Goal: Task Accomplishment & Management: Manage account settings

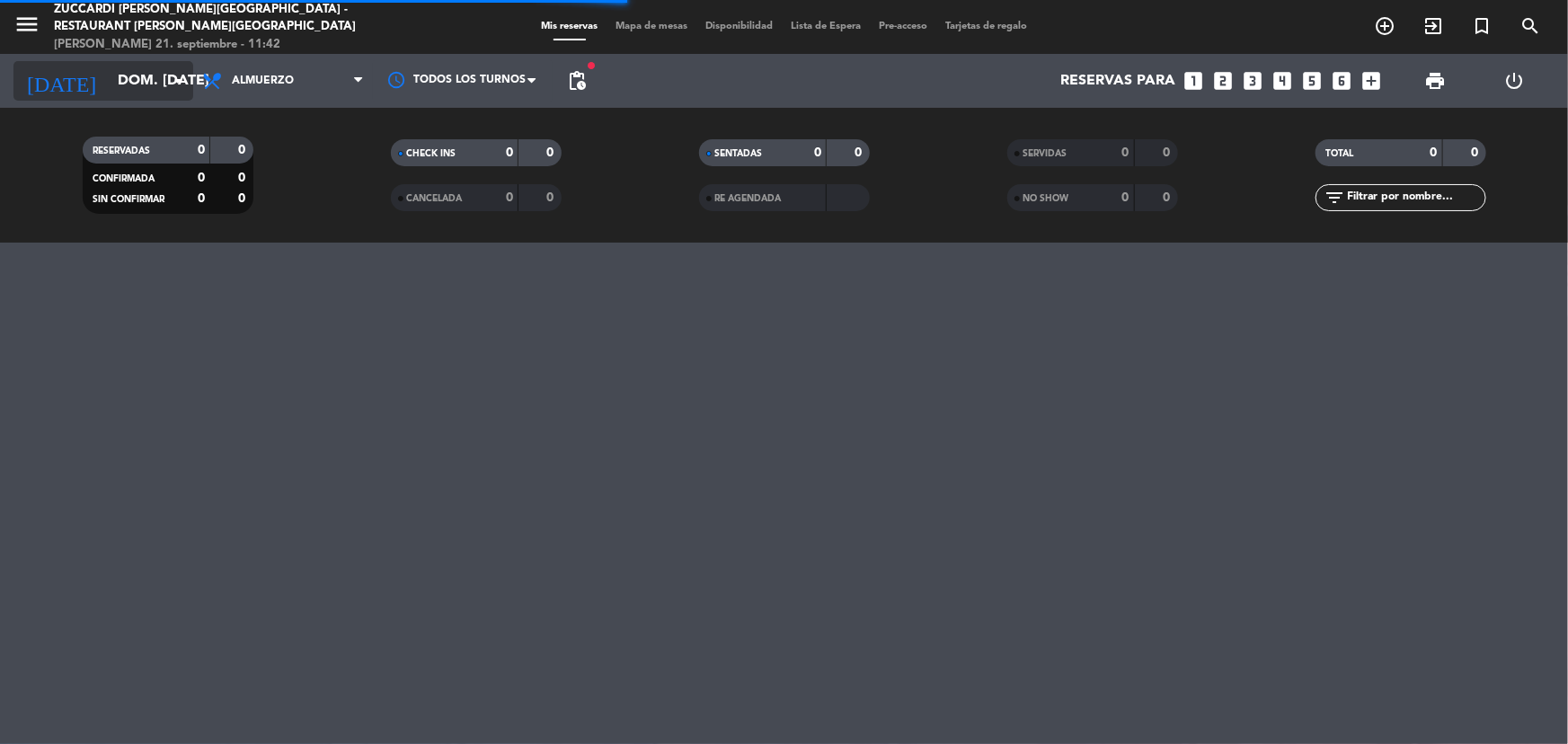
click at [144, 80] on input "dom. [DATE]" at bounding box center [203, 80] width 189 height 35
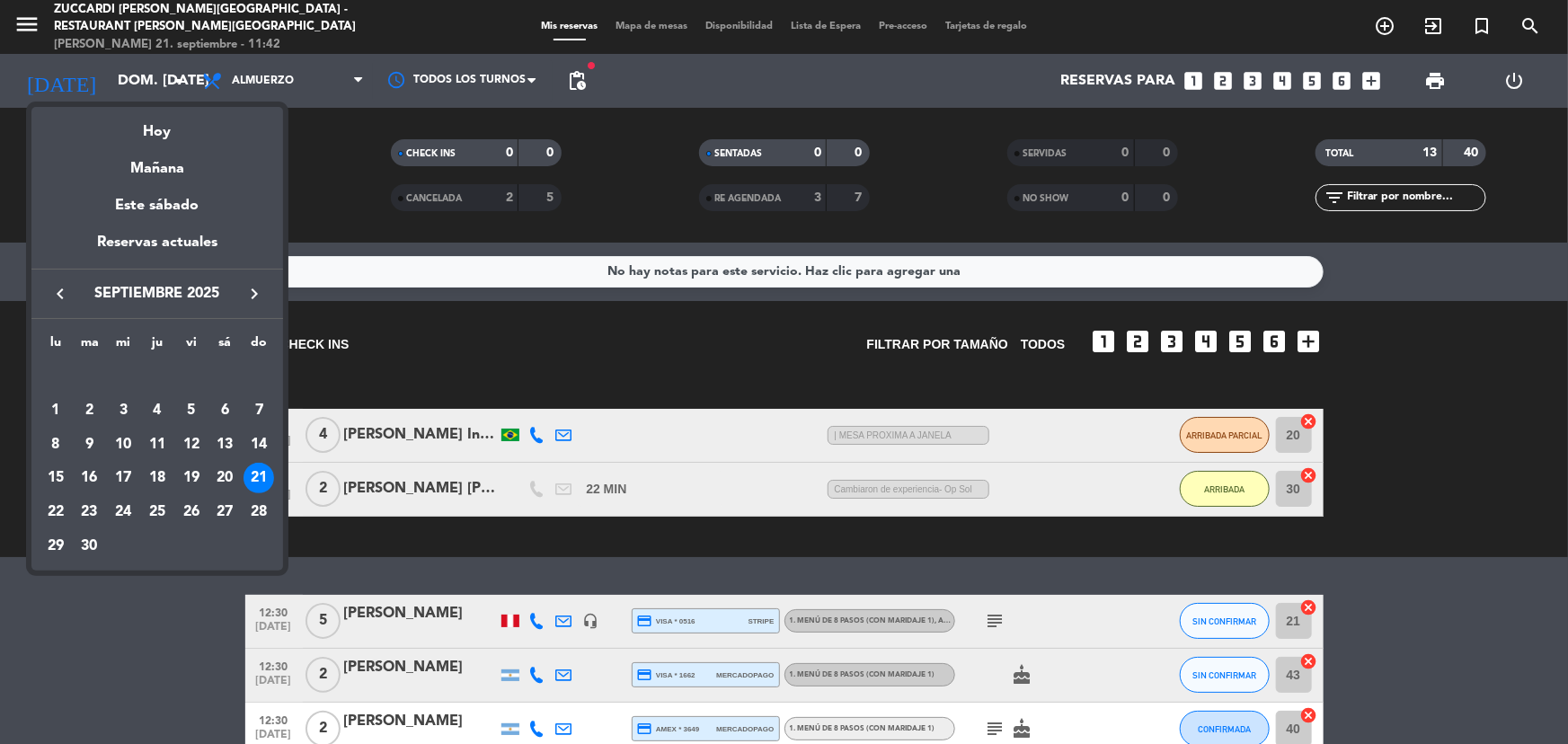
click at [60, 519] on div "22" at bounding box center [56, 512] width 30 height 30
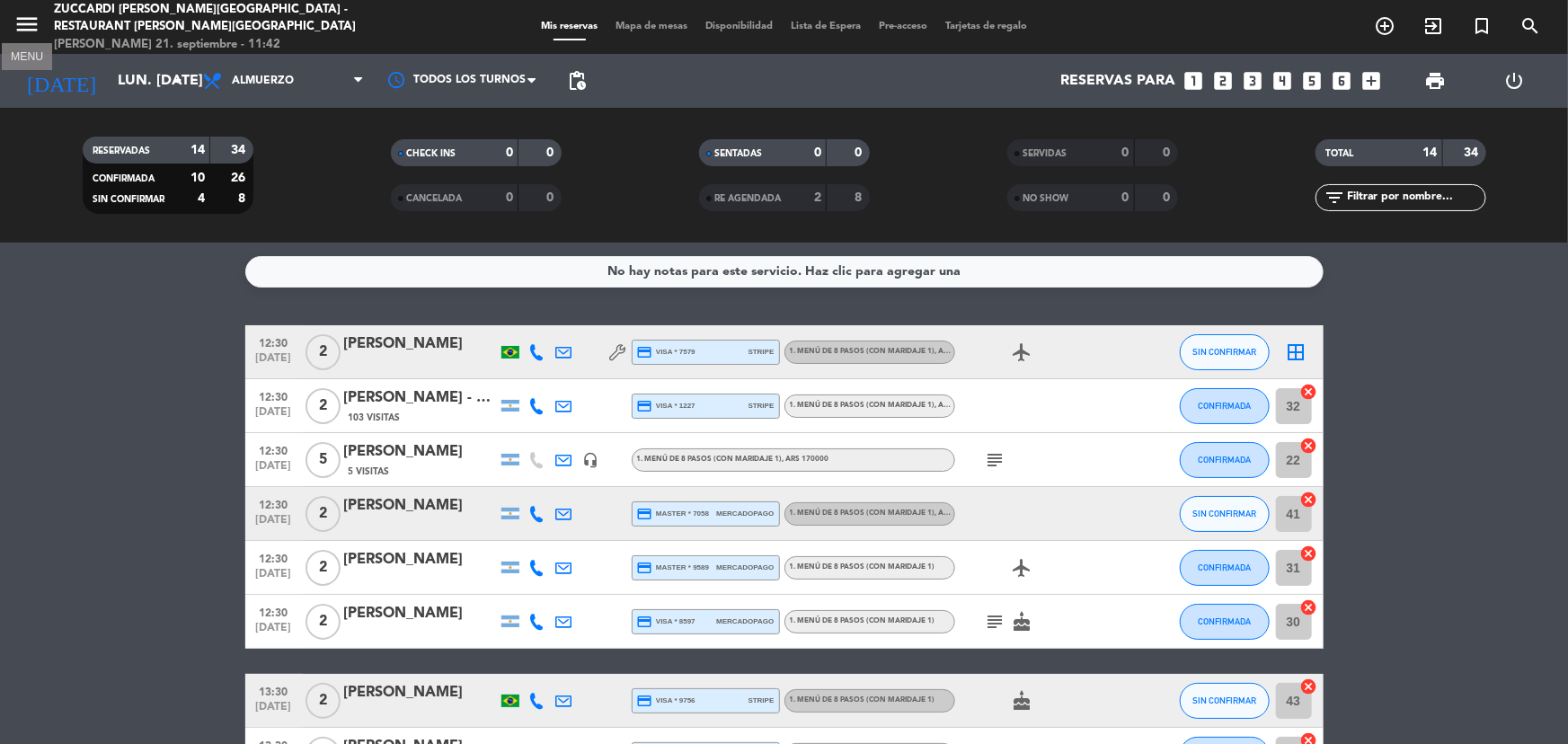
click at [39, 21] on icon "menu" at bounding box center [26, 24] width 26 height 27
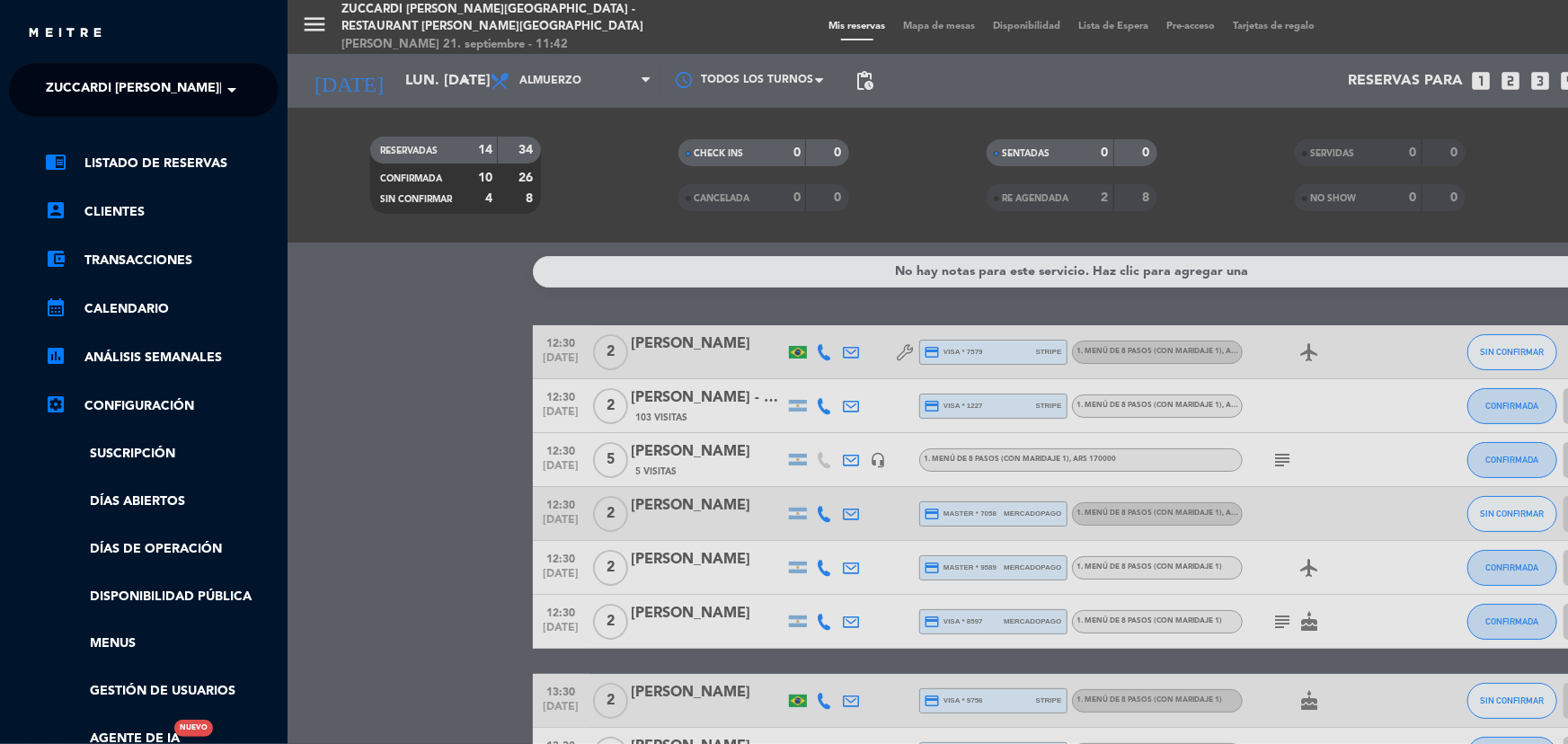
click at [211, 91] on span "Zuccardi [PERSON_NAME][GEOGRAPHIC_DATA] - Restaurant [PERSON_NAME][GEOGRAPHIC_D…" at bounding box center [365, 90] width 640 height 38
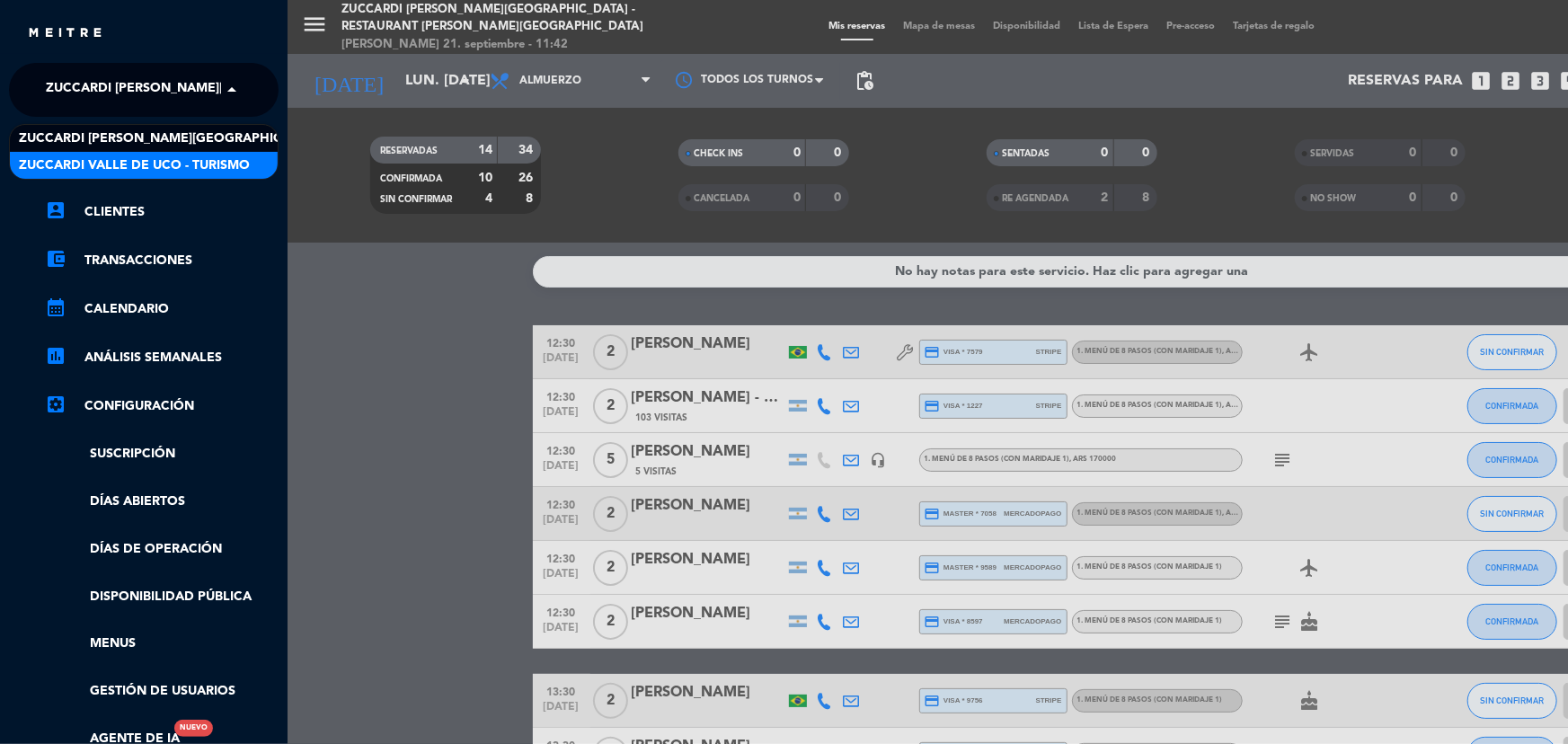
click at [215, 155] on span "Zuccardi Valle de Uco - Turismo" at bounding box center [134, 166] width 231 height 21
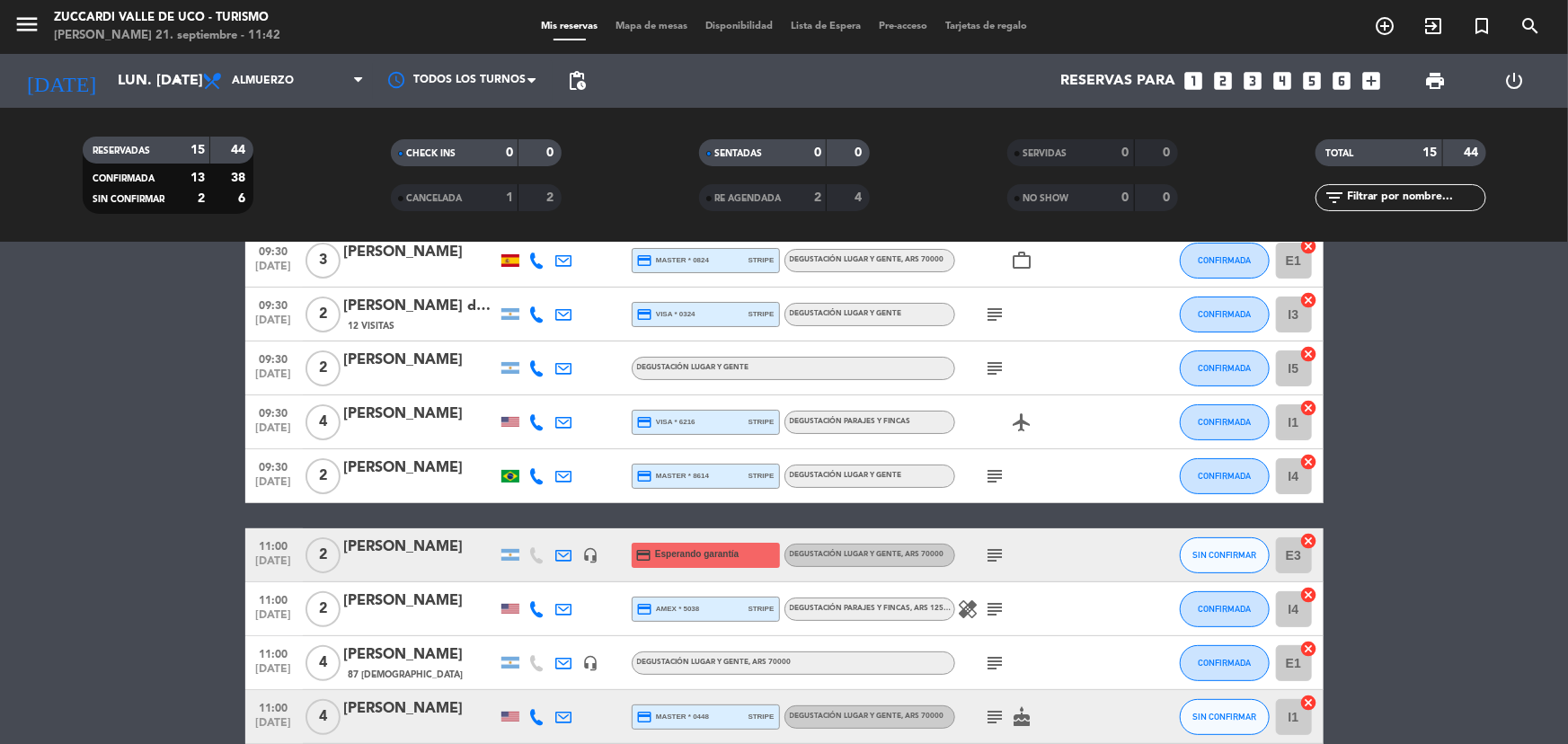
scroll to position [244, 0]
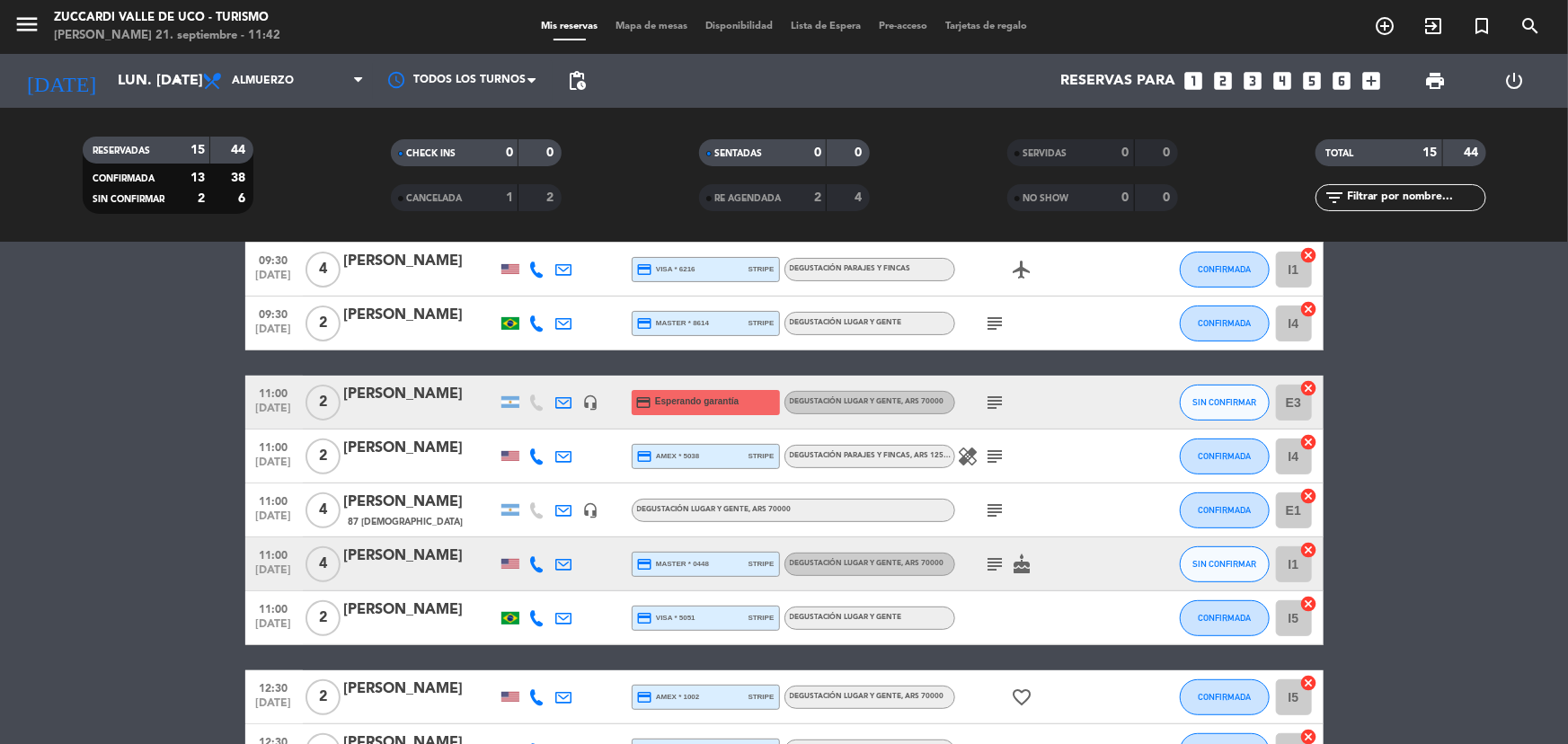
click at [429, 407] on div at bounding box center [420, 414] width 152 height 14
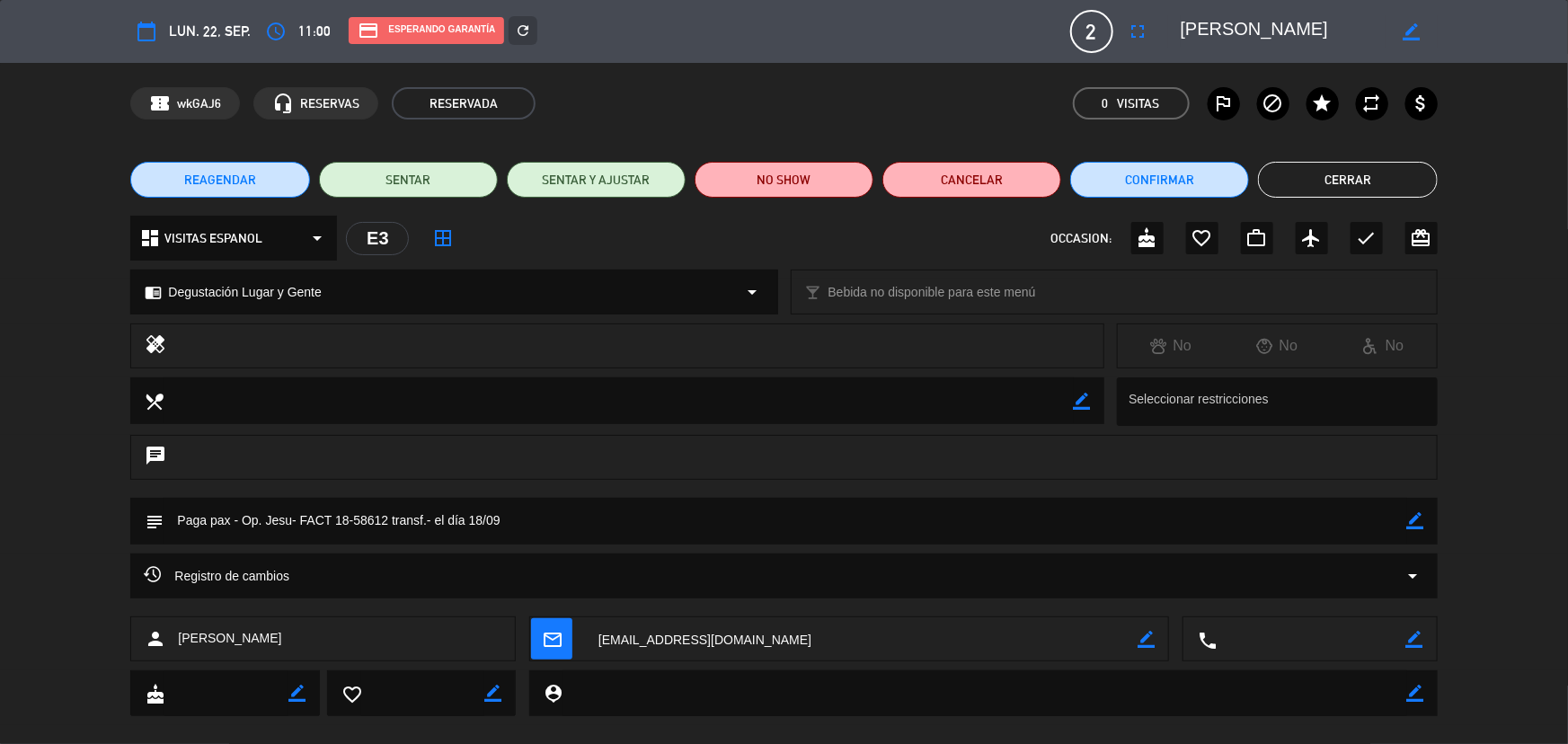
click at [1338, 186] on button "Cerrar" at bounding box center [1347, 180] width 179 height 36
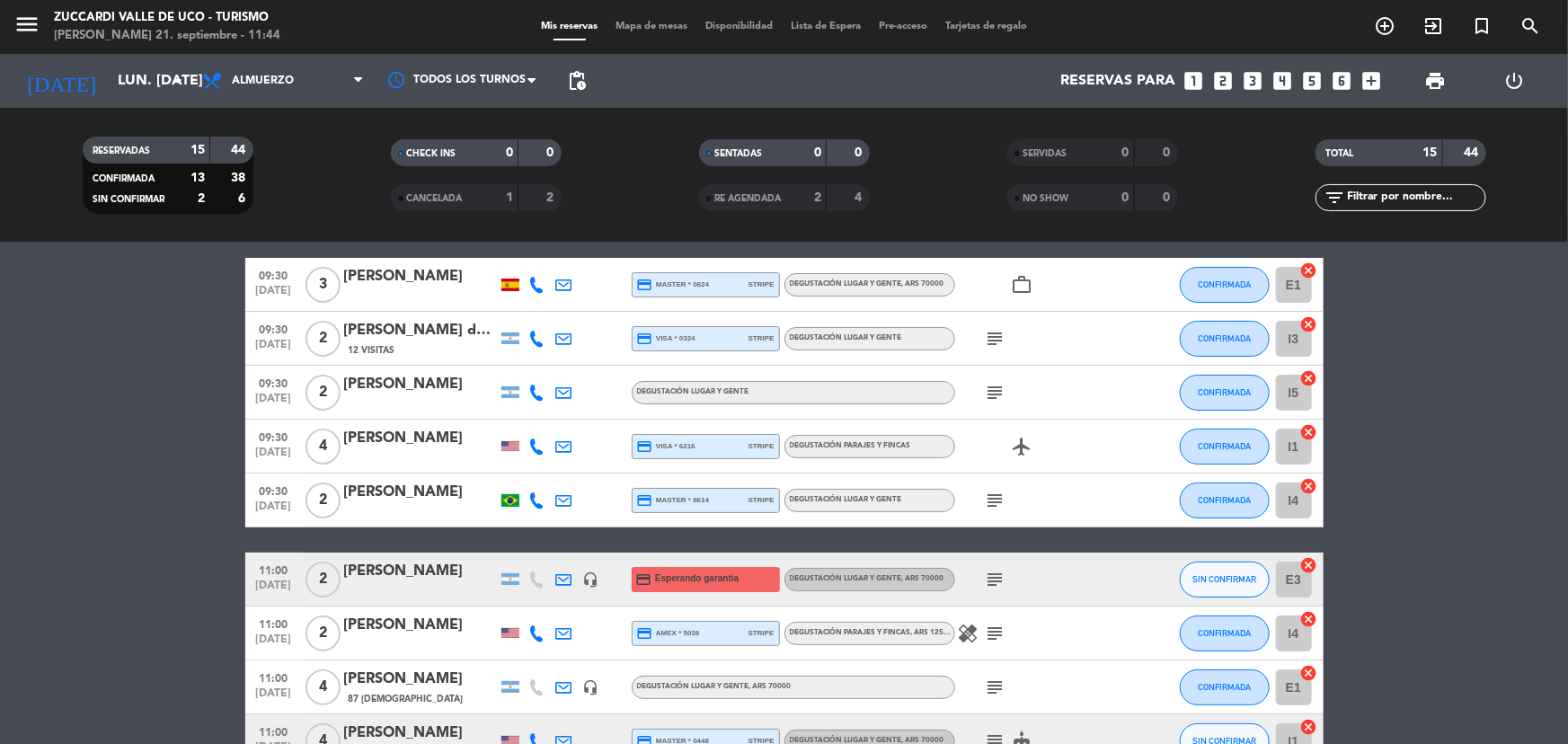
scroll to position [64, 0]
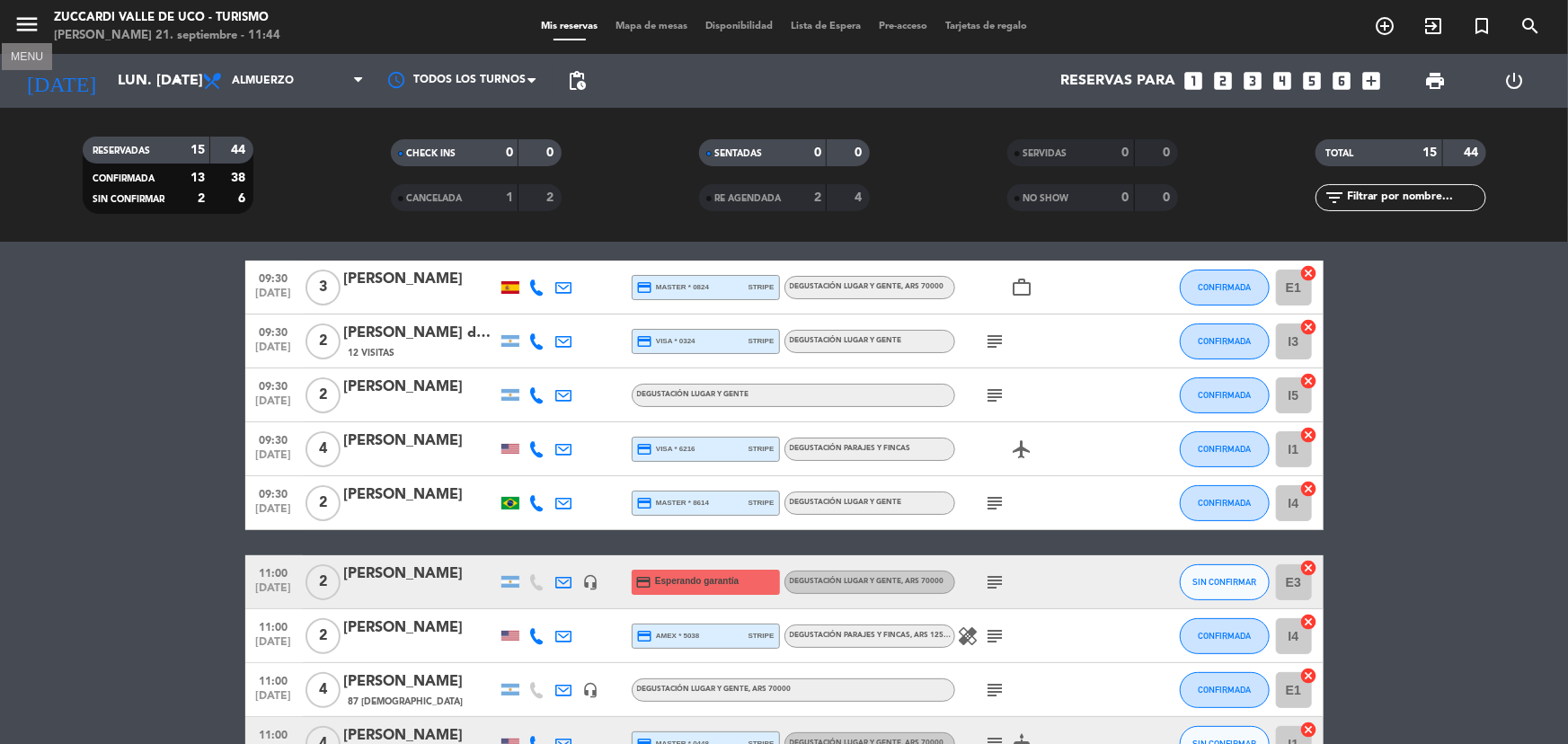
drag, startPoint x: 25, startPoint y: 25, endPoint x: 44, endPoint y: 50, distance: 31.4
click at [24, 26] on icon "menu" at bounding box center [26, 24] width 26 height 27
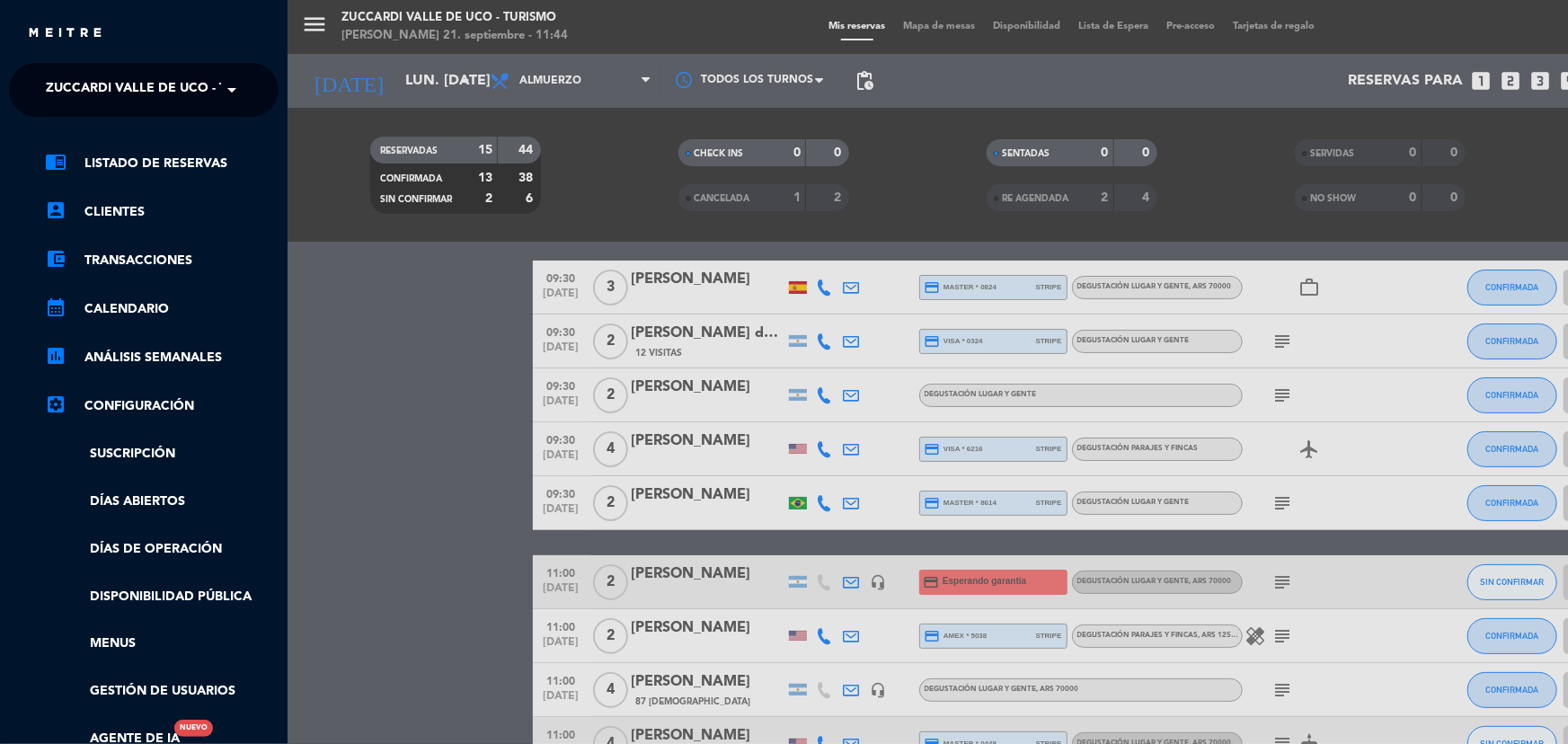
click at [186, 97] on span "Zuccardi Valle de Uco - Turismo" at bounding box center [161, 90] width 231 height 38
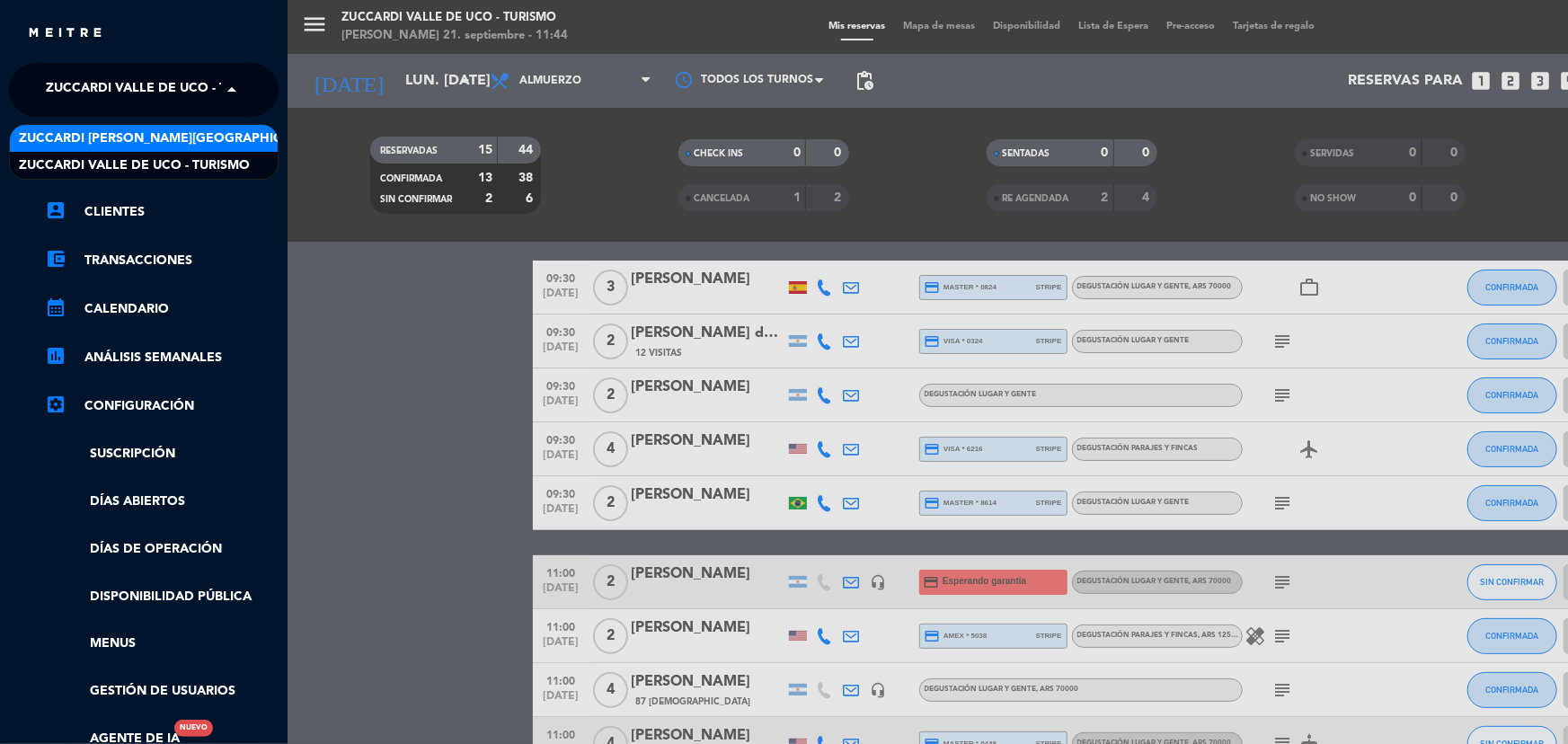
click at [210, 141] on span "Zuccardi [PERSON_NAME][GEOGRAPHIC_DATA] - Restaurant [PERSON_NAME][GEOGRAPHIC_D…" at bounding box center [339, 139] width 640 height 21
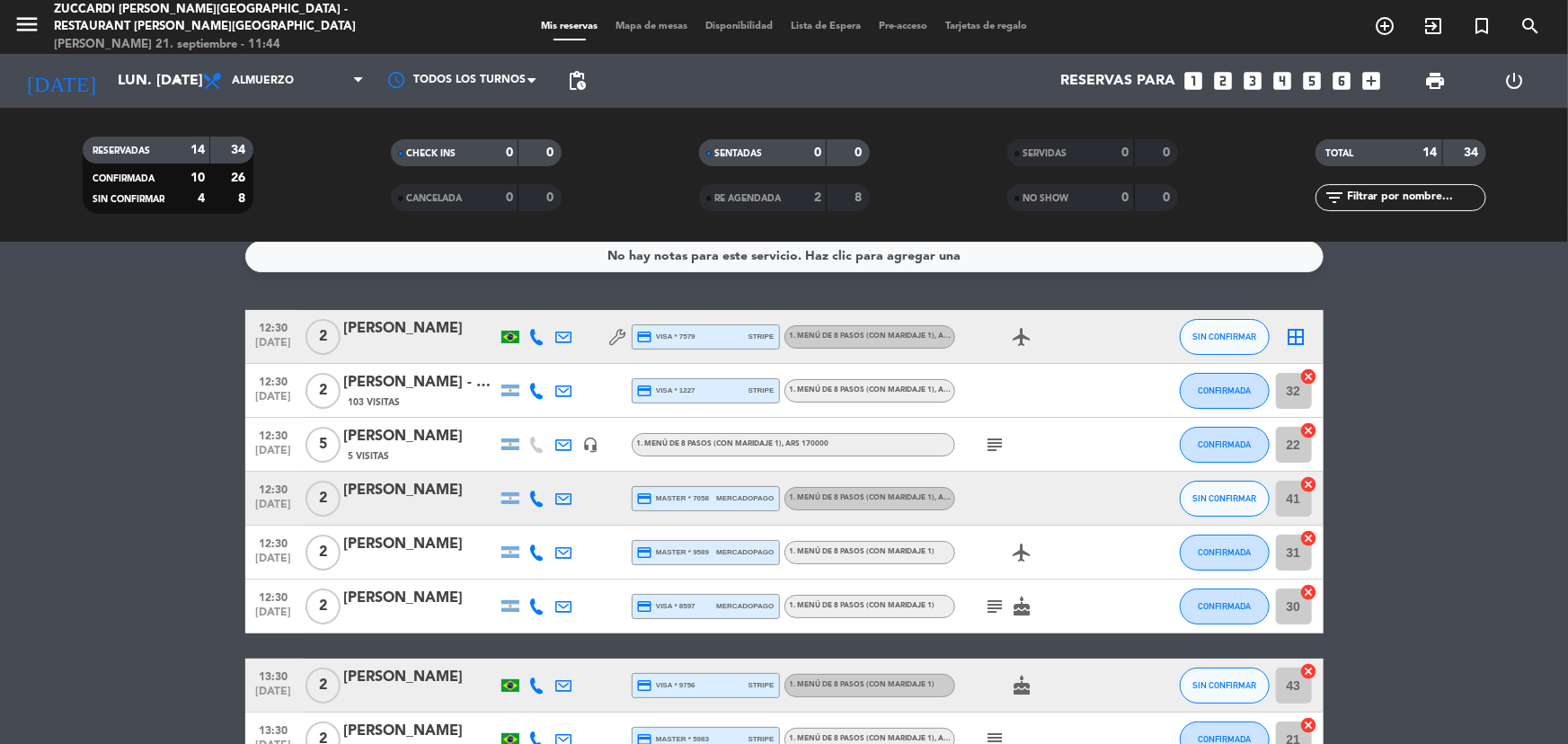
scroll to position [0, 0]
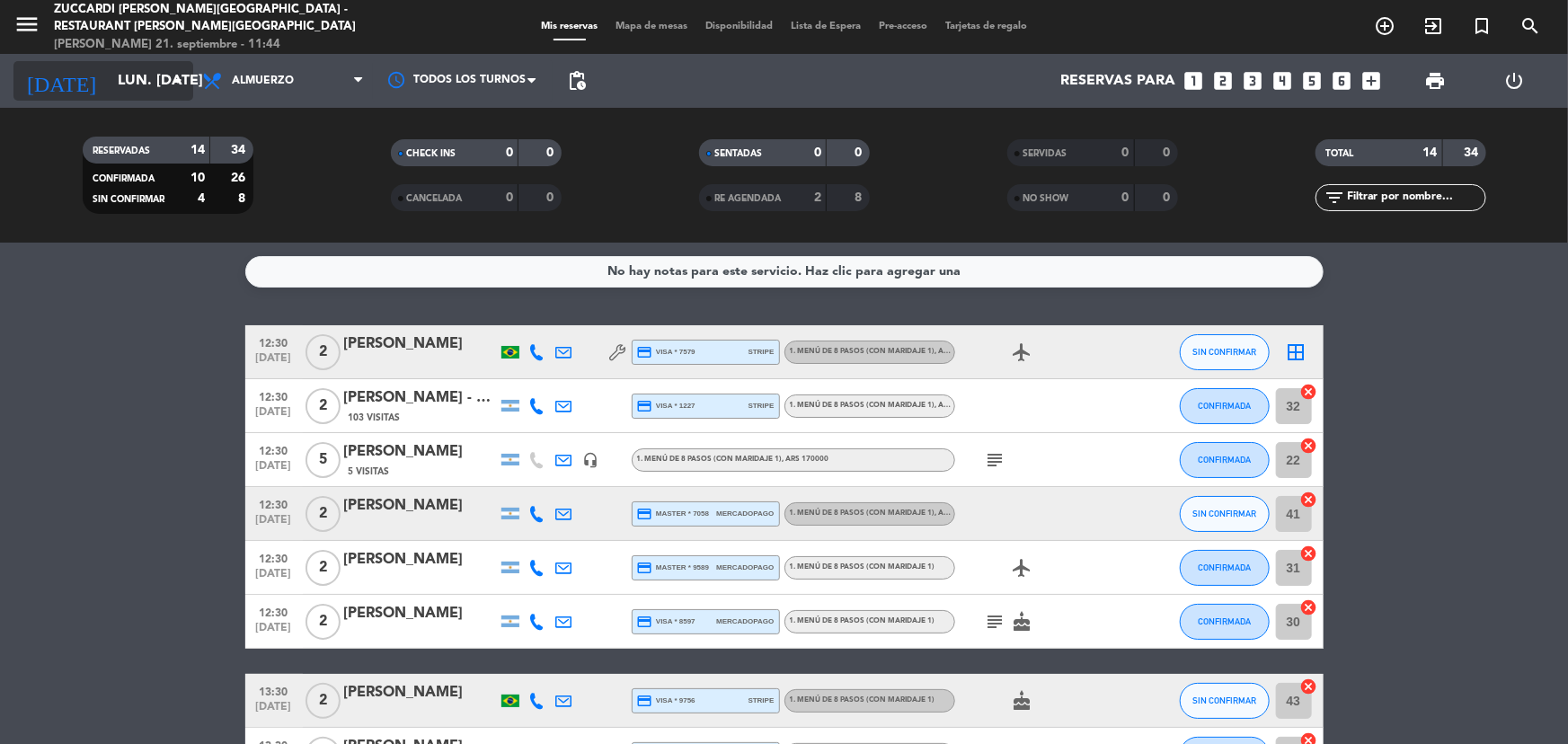
click at [123, 81] on input "lun. [DATE]" at bounding box center [203, 80] width 189 height 35
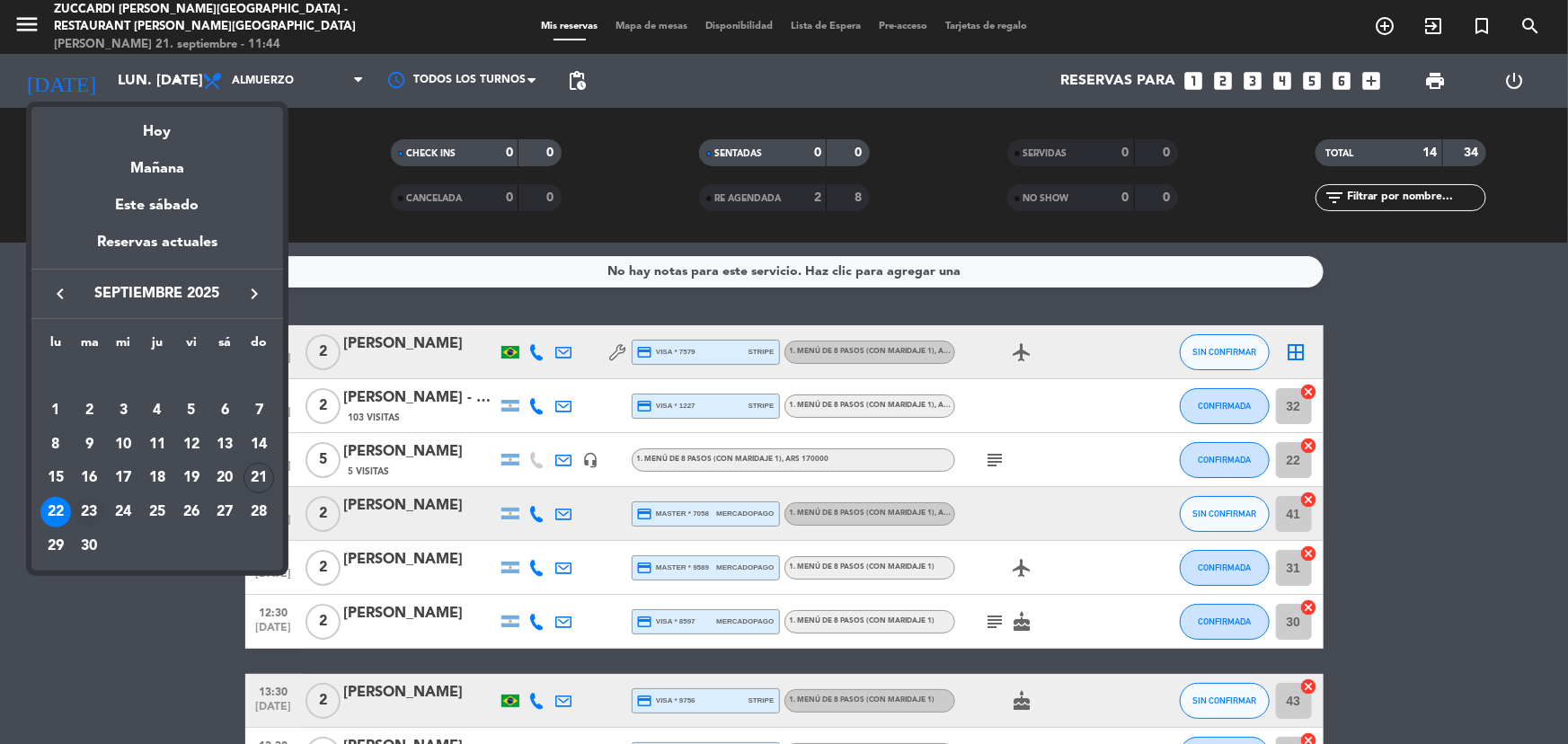
click at [92, 515] on div "23" at bounding box center [90, 512] width 30 height 30
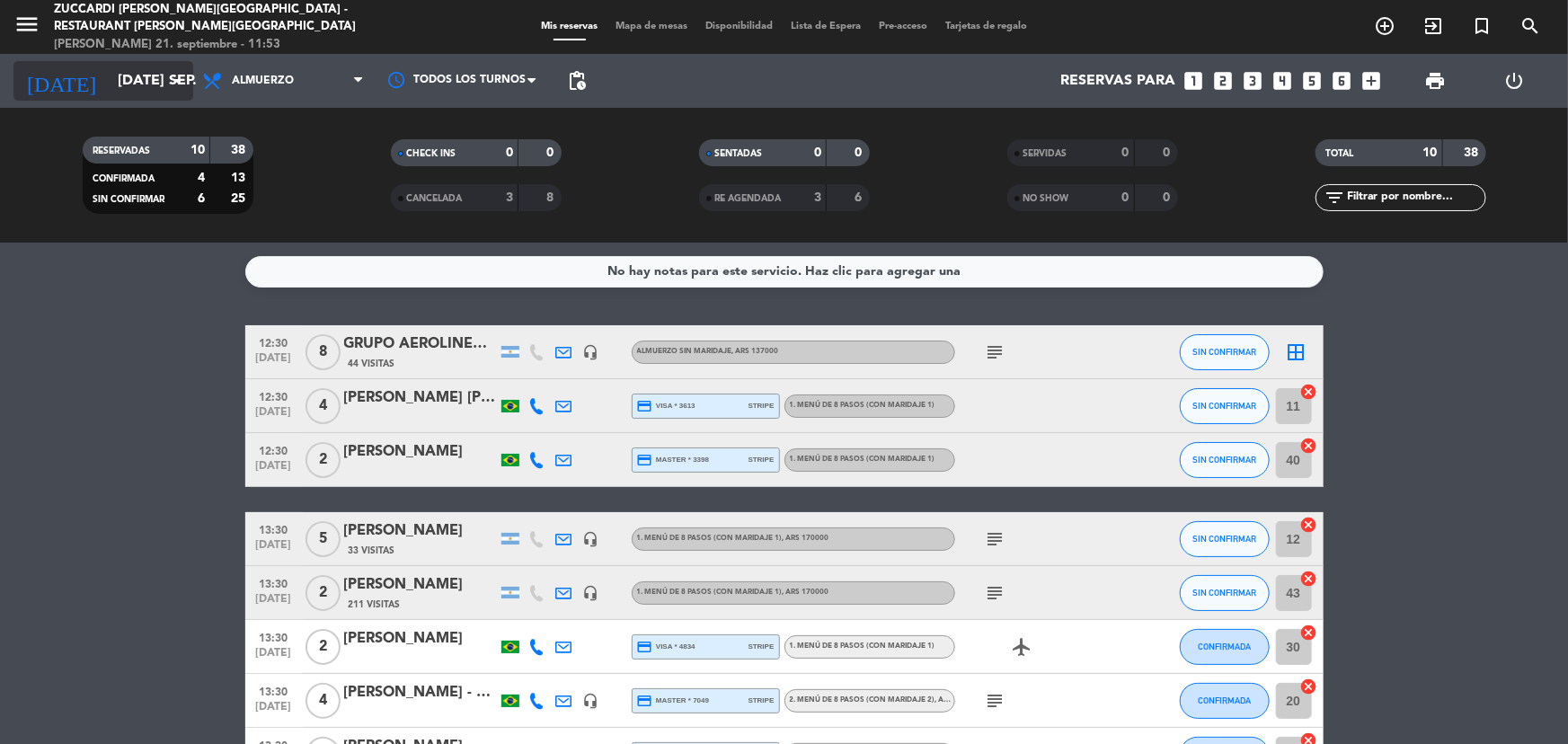
click at [116, 73] on input "[DATE] sep." at bounding box center [203, 80] width 189 height 35
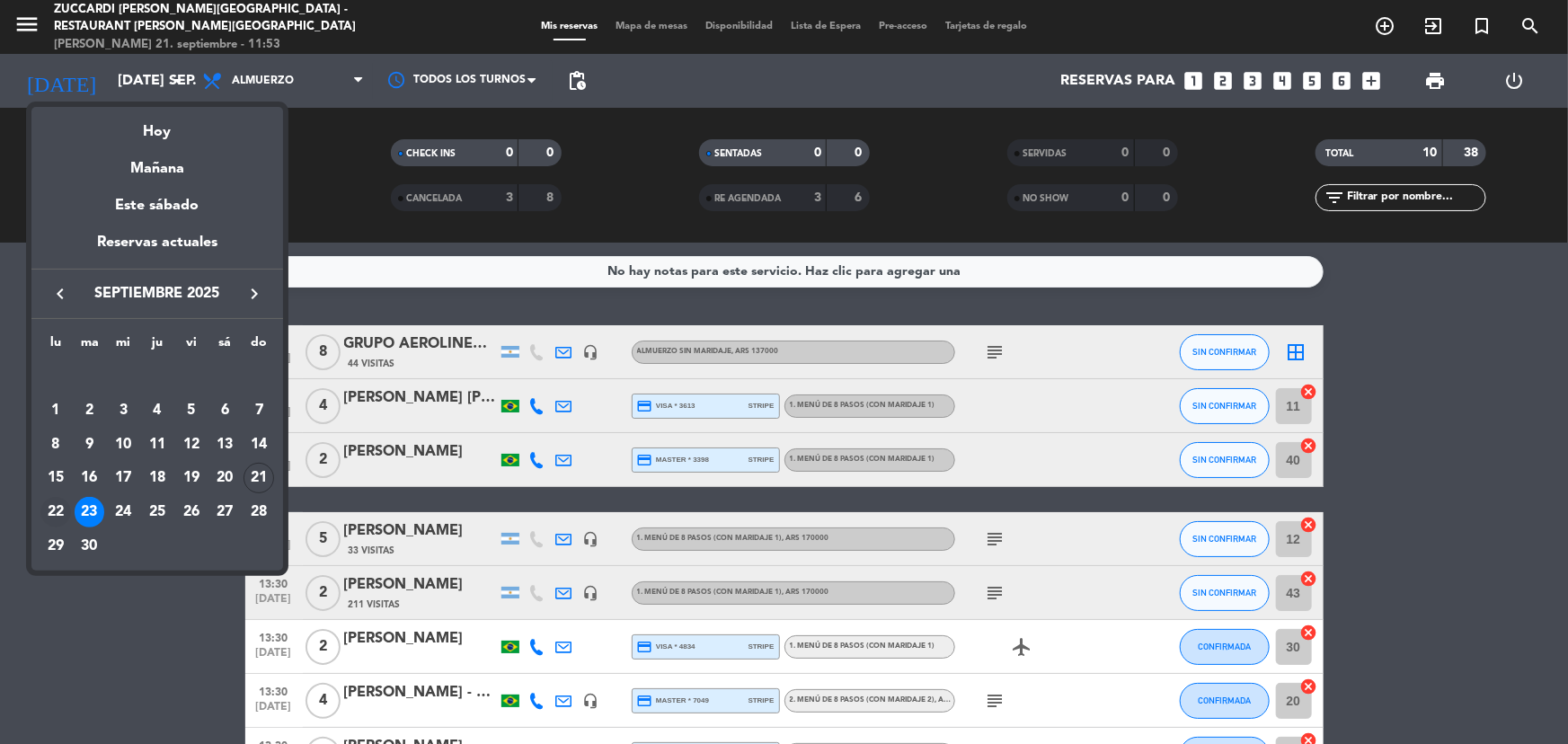
click at [53, 516] on div "22" at bounding box center [56, 512] width 30 height 30
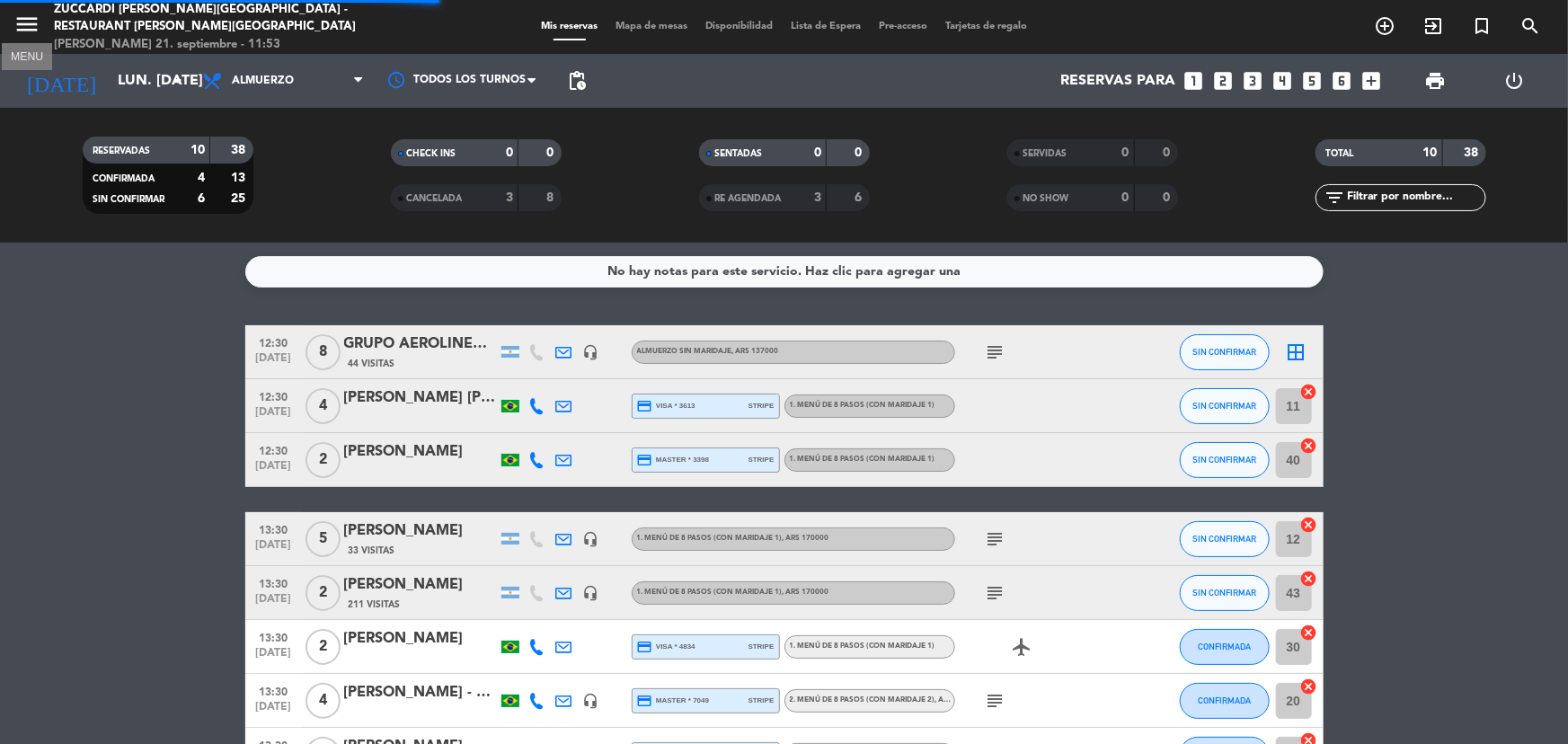
click at [32, 33] on icon "menu" at bounding box center [26, 24] width 26 height 27
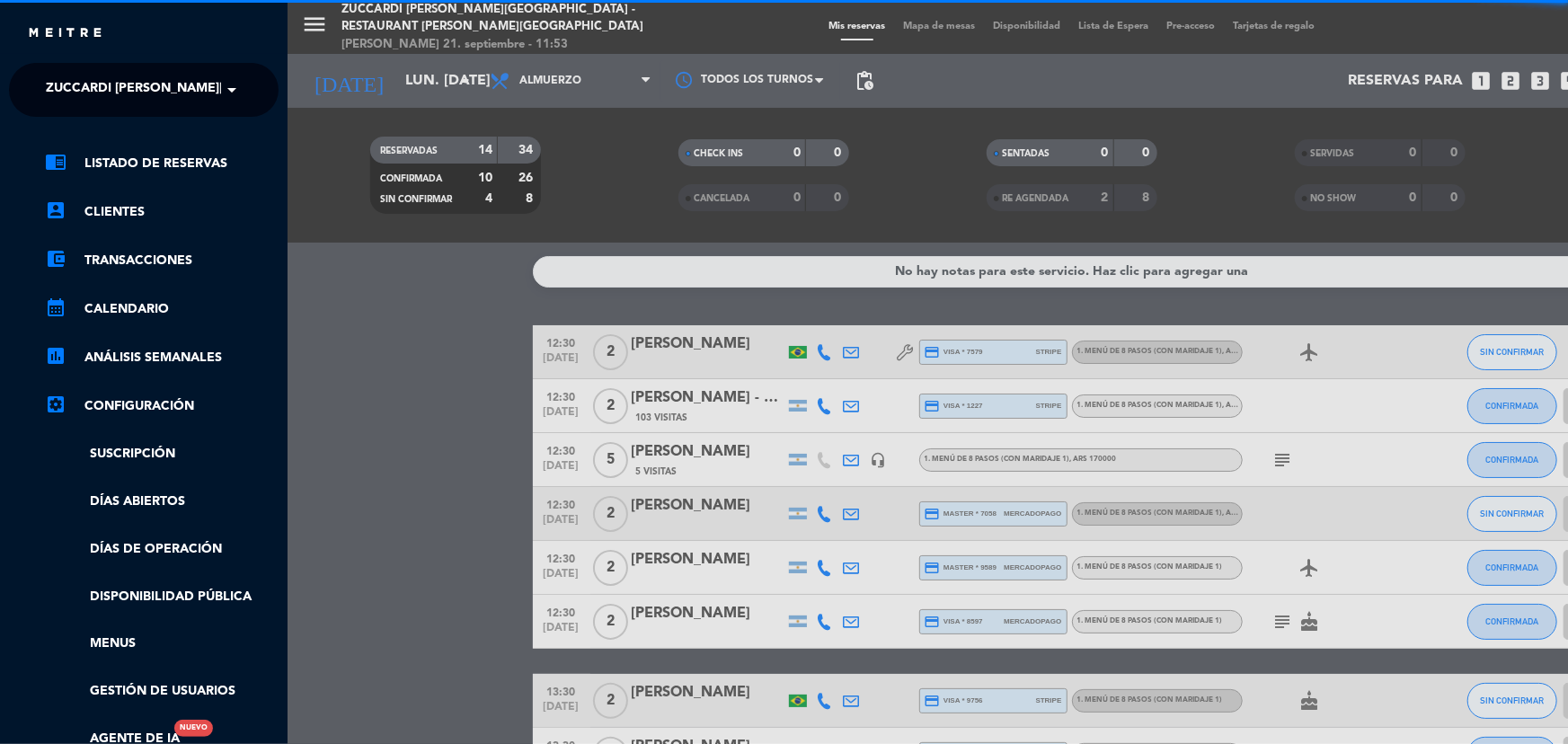
click at [204, 94] on span "Zuccardi [PERSON_NAME][GEOGRAPHIC_DATA] - Restaurant [PERSON_NAME][GEOGRAPHIC_D…" at bounding box center [365, 90] width 640 height 38
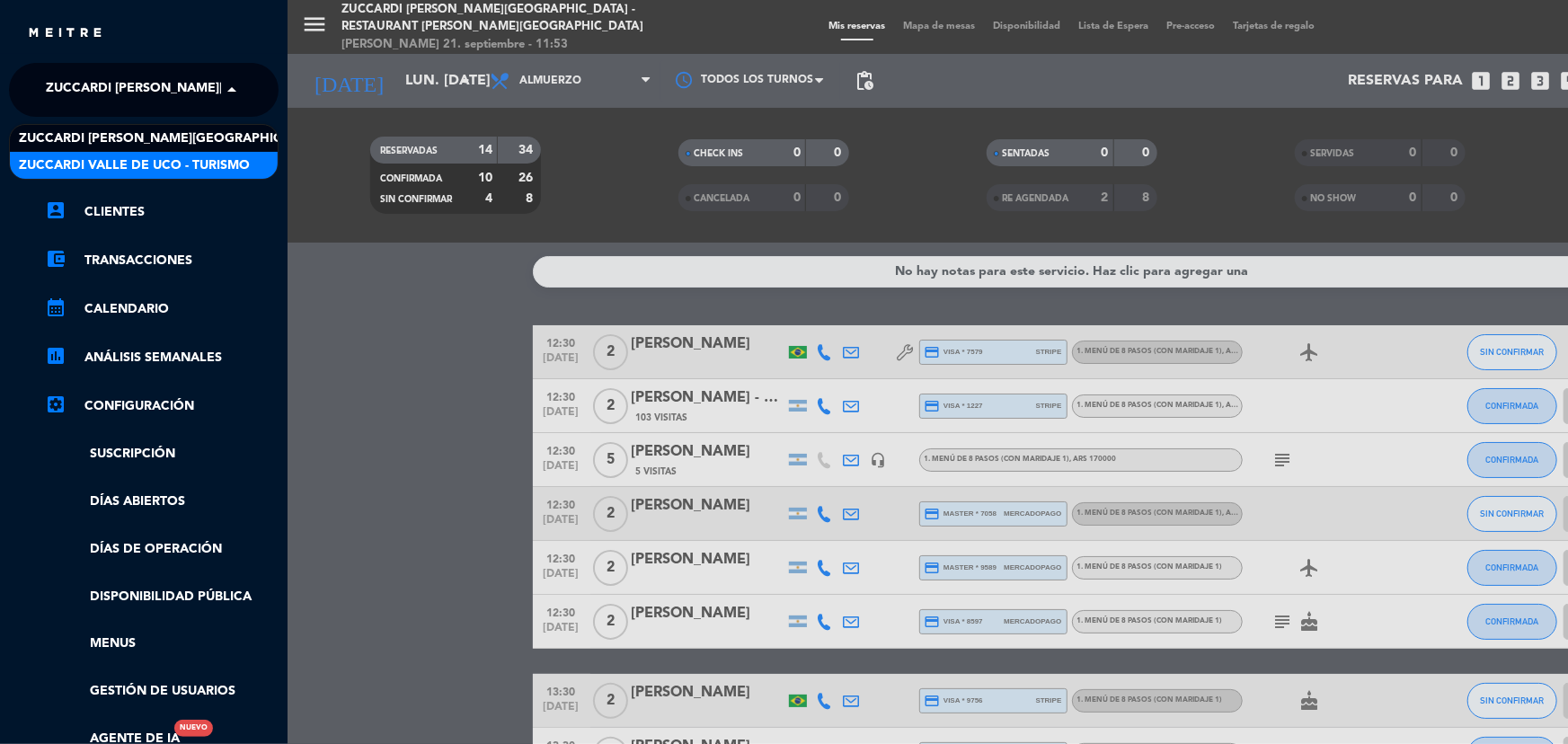
click at [211, 167] on span "Zuccardi Valle de Uco - Turismo" at bounding box center [134, 166] width 231 height 21
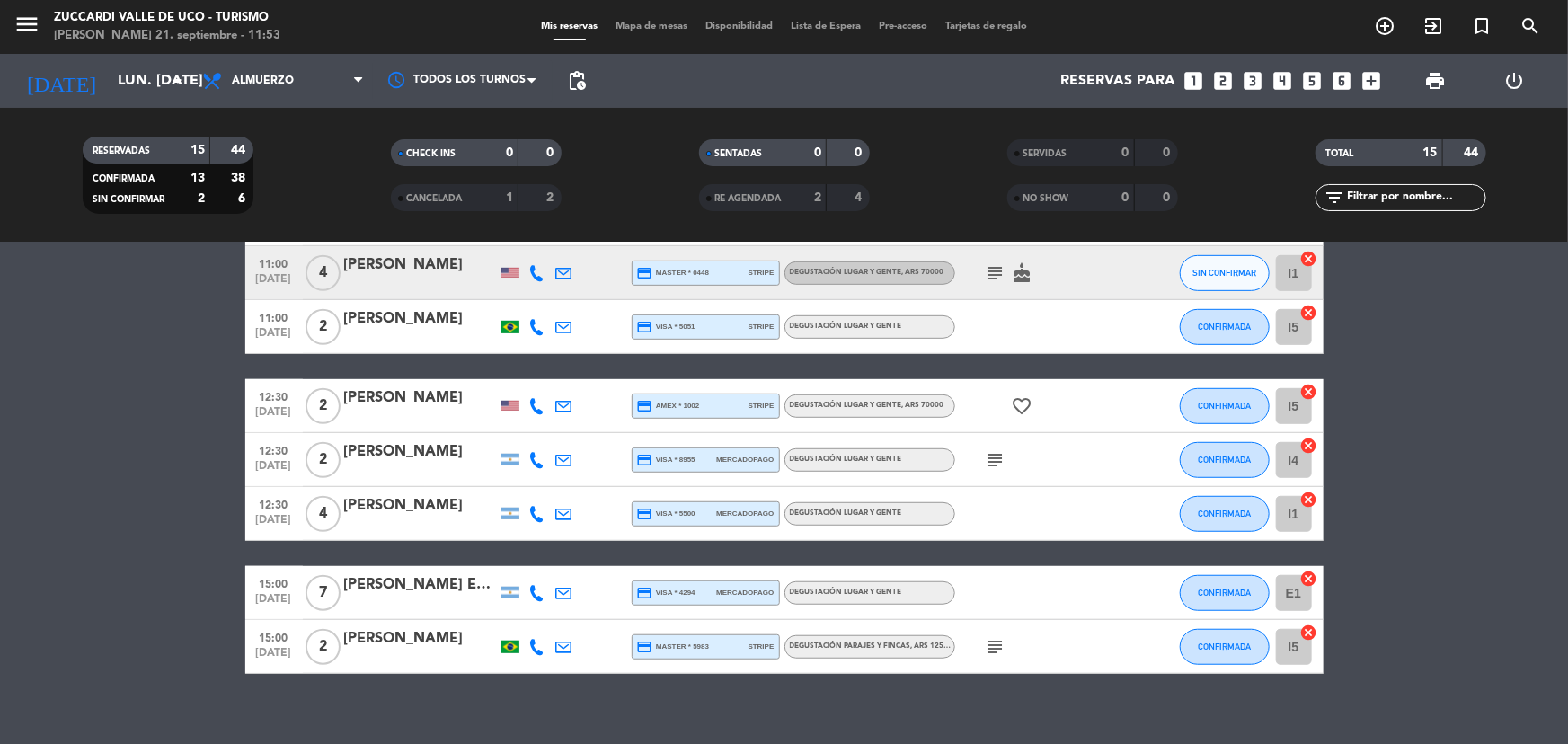
scroll to position [556, 0]
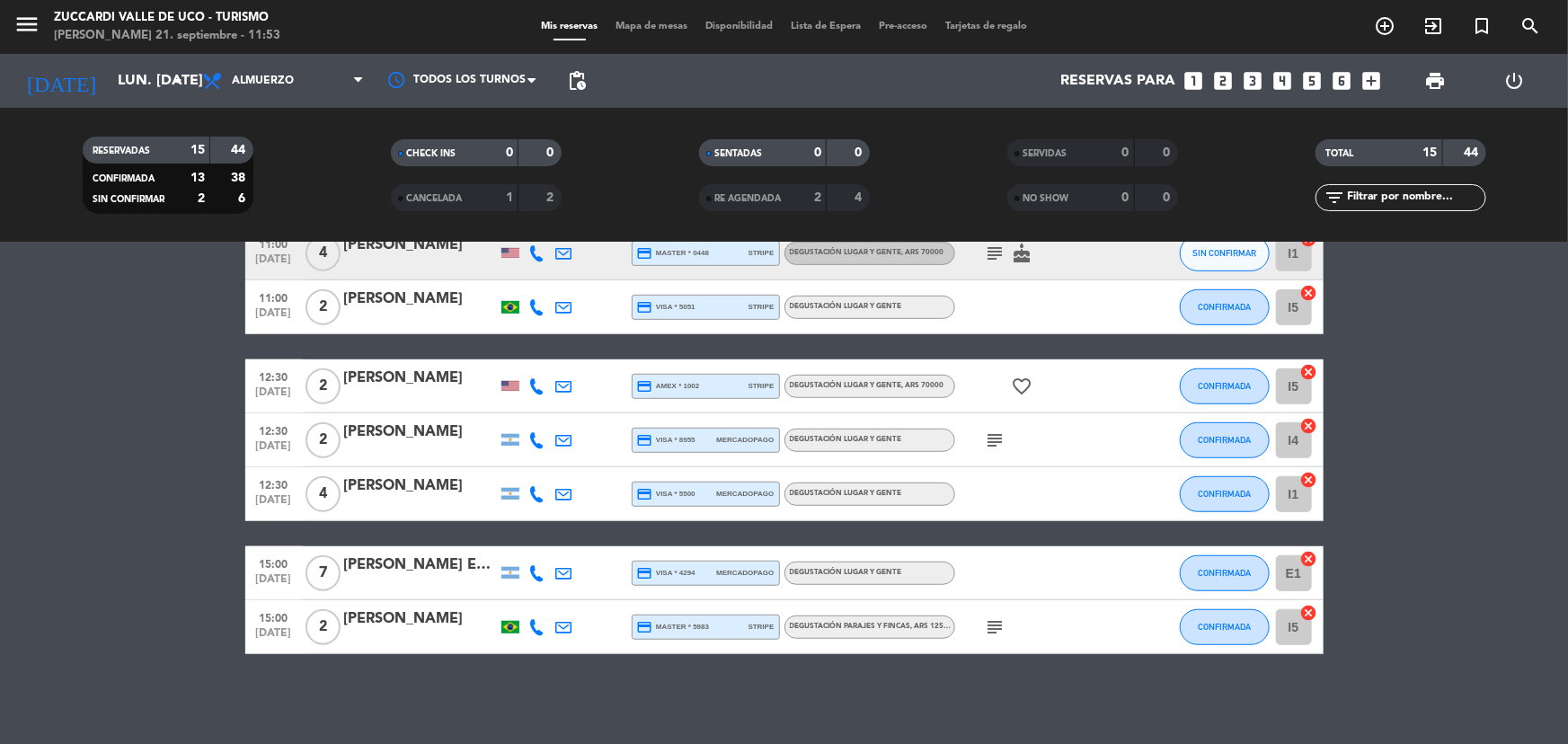
click at [534, 624] on icon at bounding box center [537, 627] width 16 height 16
click at [534, 594] on button "Copiar content_paste" at bounding box center [528, 597] width 55 height 19
drag, startPoint x: 23, startPoint y: 39, endPoint x: 38, endPoint y: 39, distance: 15.0
click at [23, 36] on button "menu" at bounding box center [26, 27] width 26 height 33
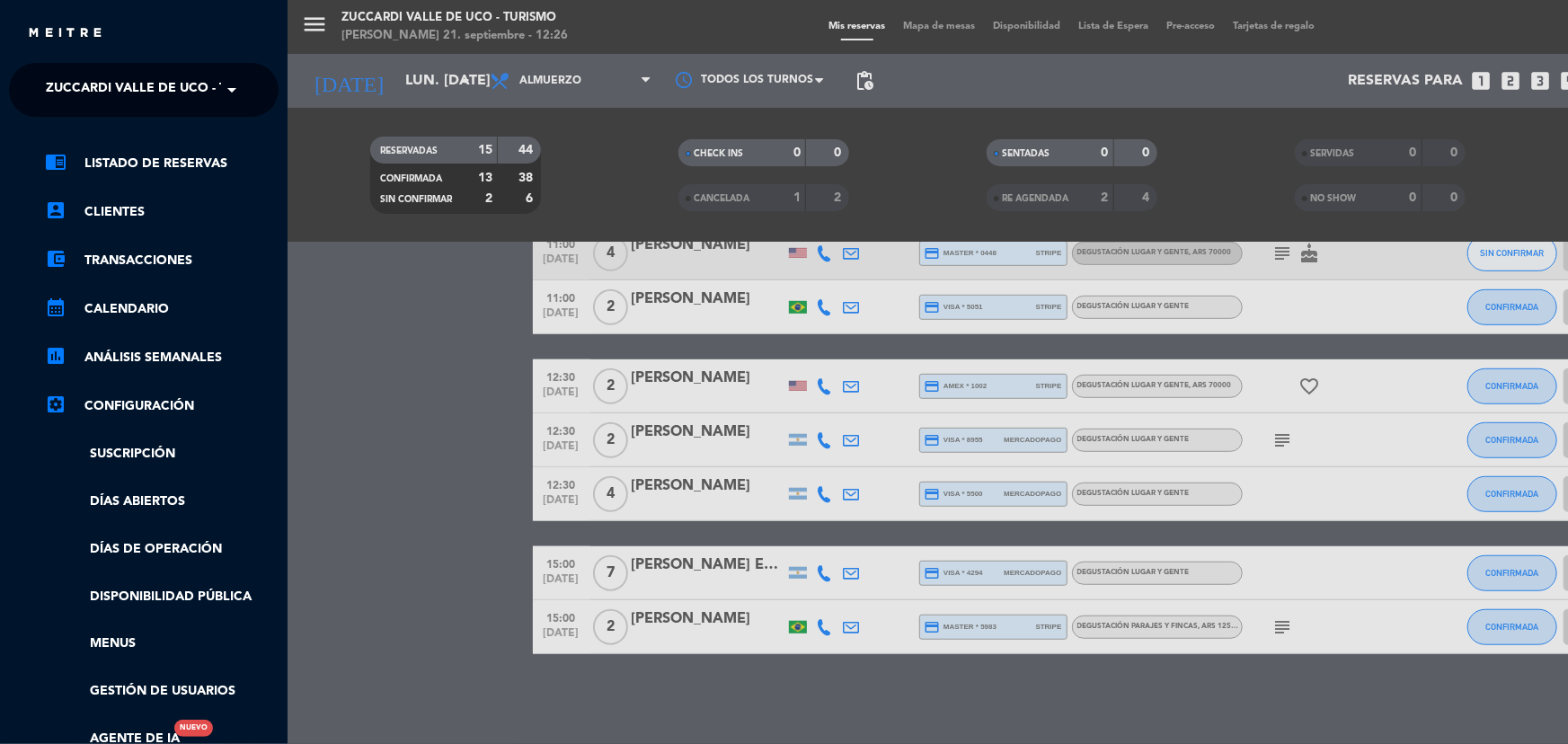
click at [204, 91] on span "Zuccardi Valle de Uco - Turismo" at bounding box center [161, 90] width 231 height 38
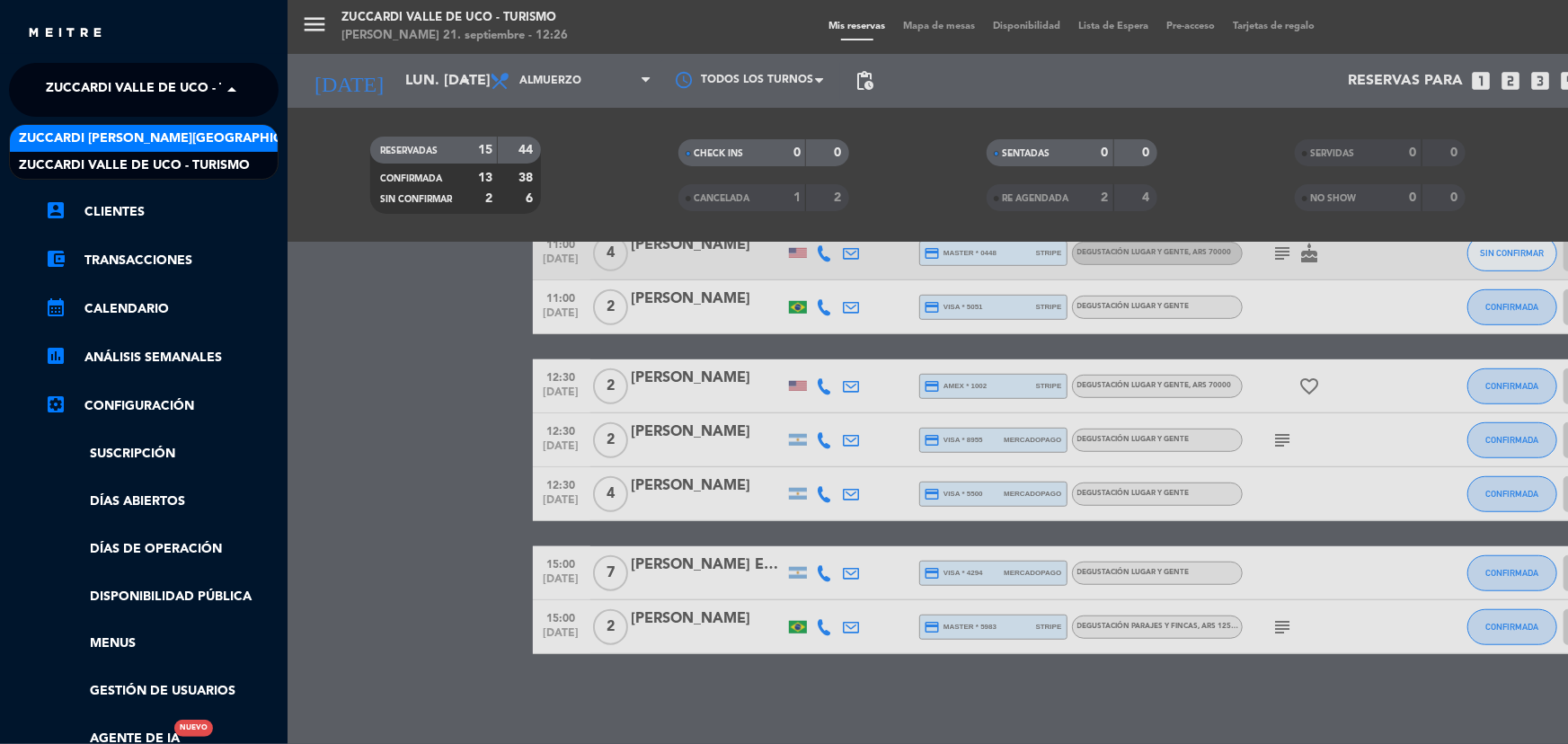
click at [198, 127] on div "Zuccardi [PERSON_NAME][GEOGRAPHIC_DATA] - Restaurant [PERSON_NAME][GEOGRAPHIC_D…" at bounding box center [143, 138] width 268 height 27
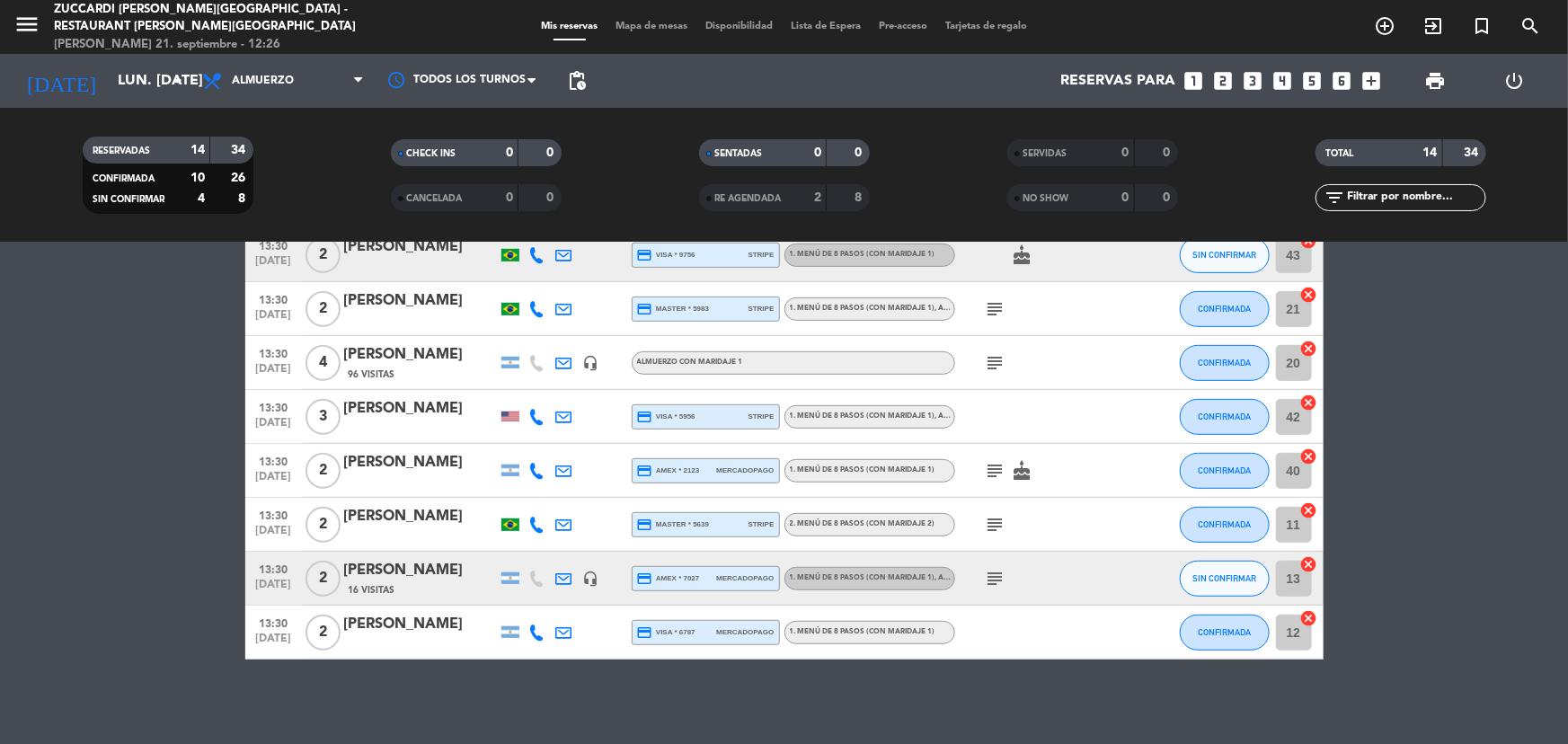
scroll to position [451, 0]
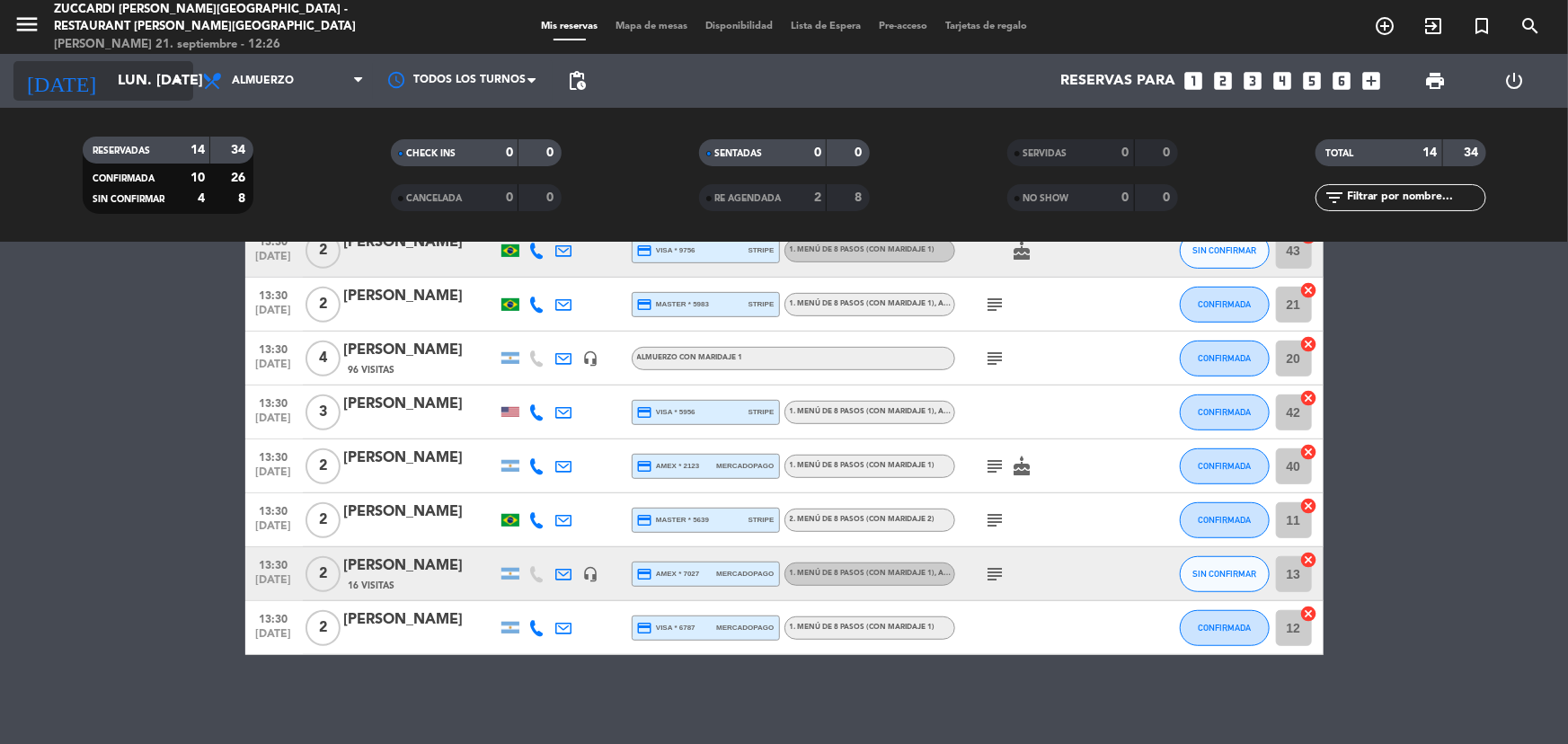
click at [185, 89] on icon "arrow_drop_down" at bounding box center [178, 80] width 22 height 22
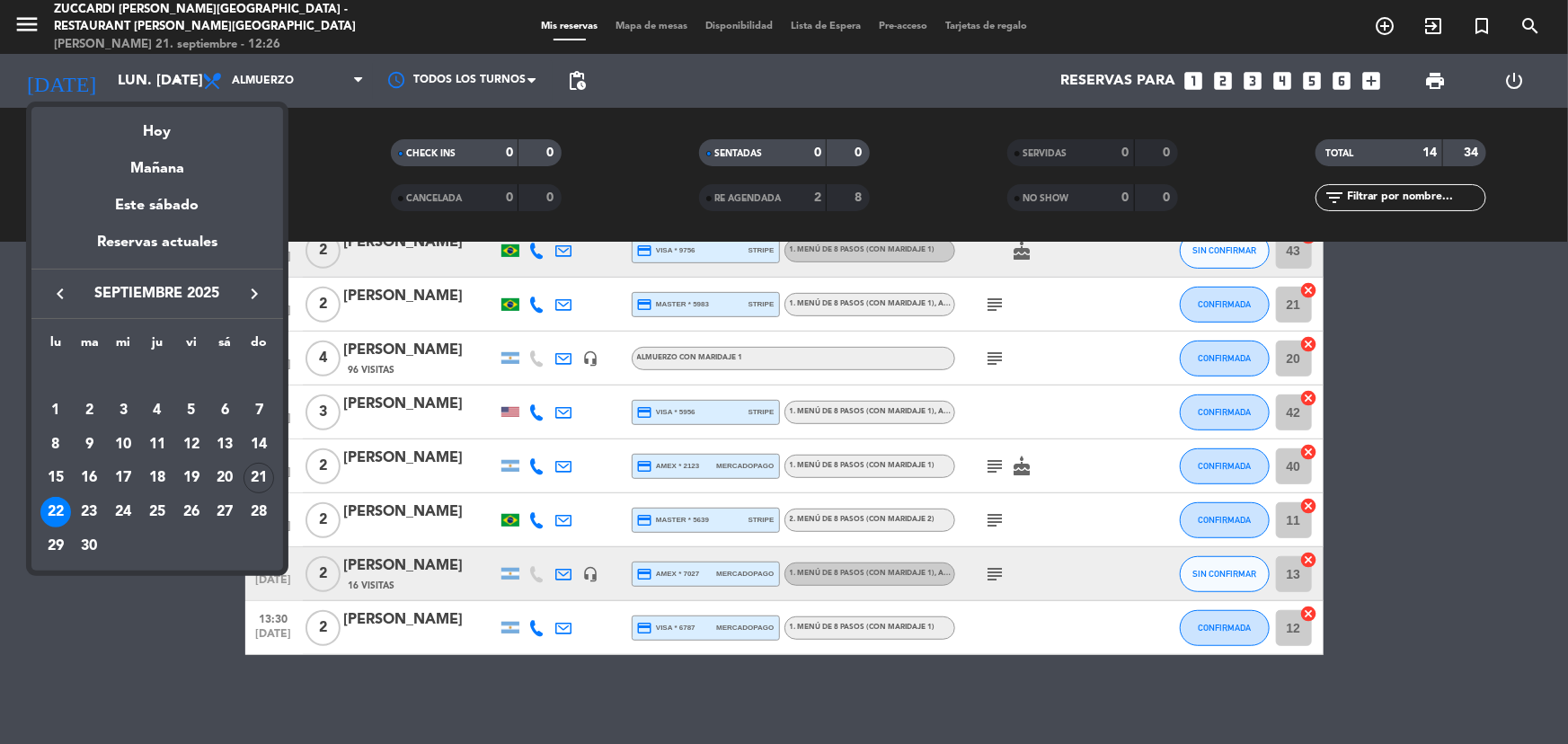
click at [90, 508] on div "23" at bounding box center [90, 512] width 30 height 30
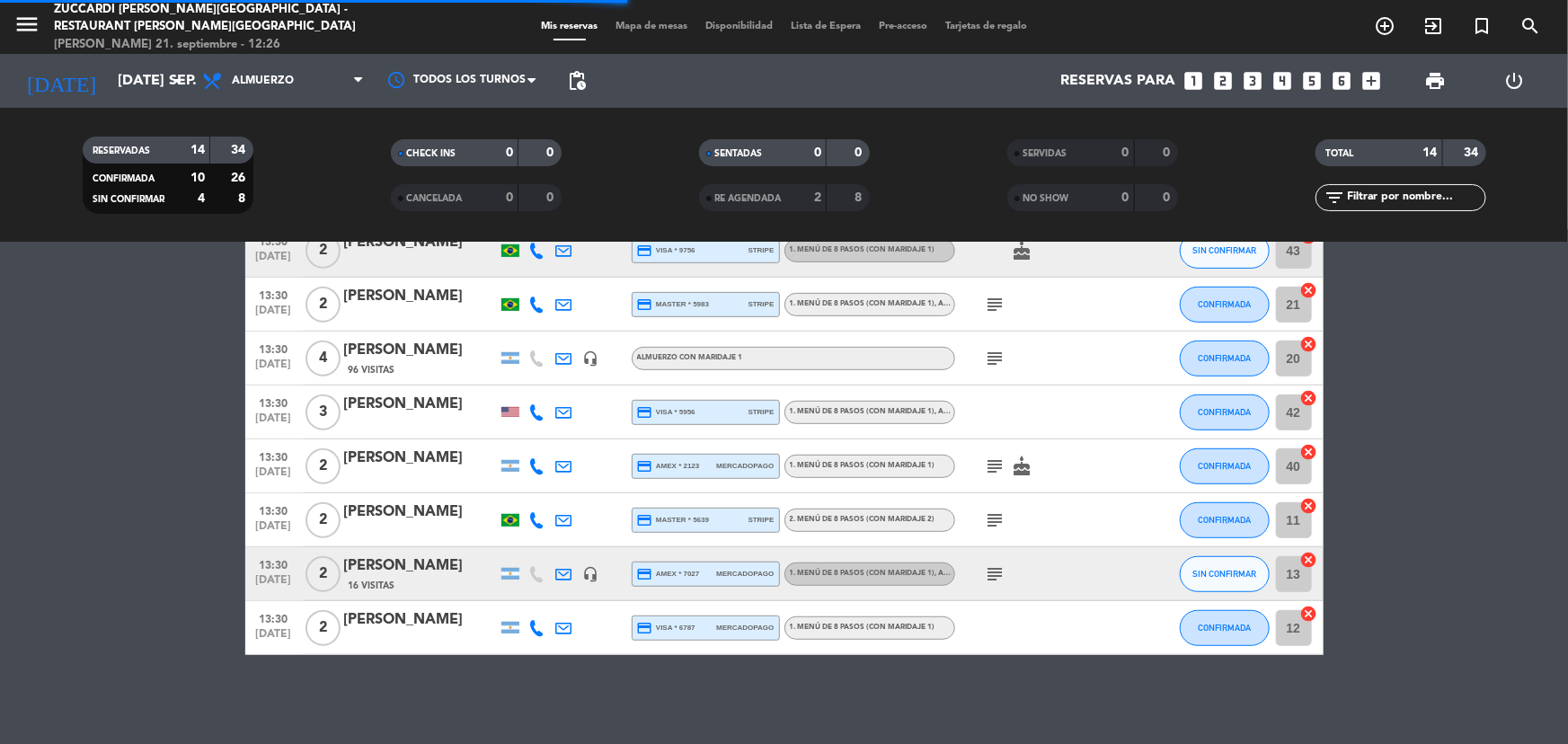
scroll to position [289, 0]
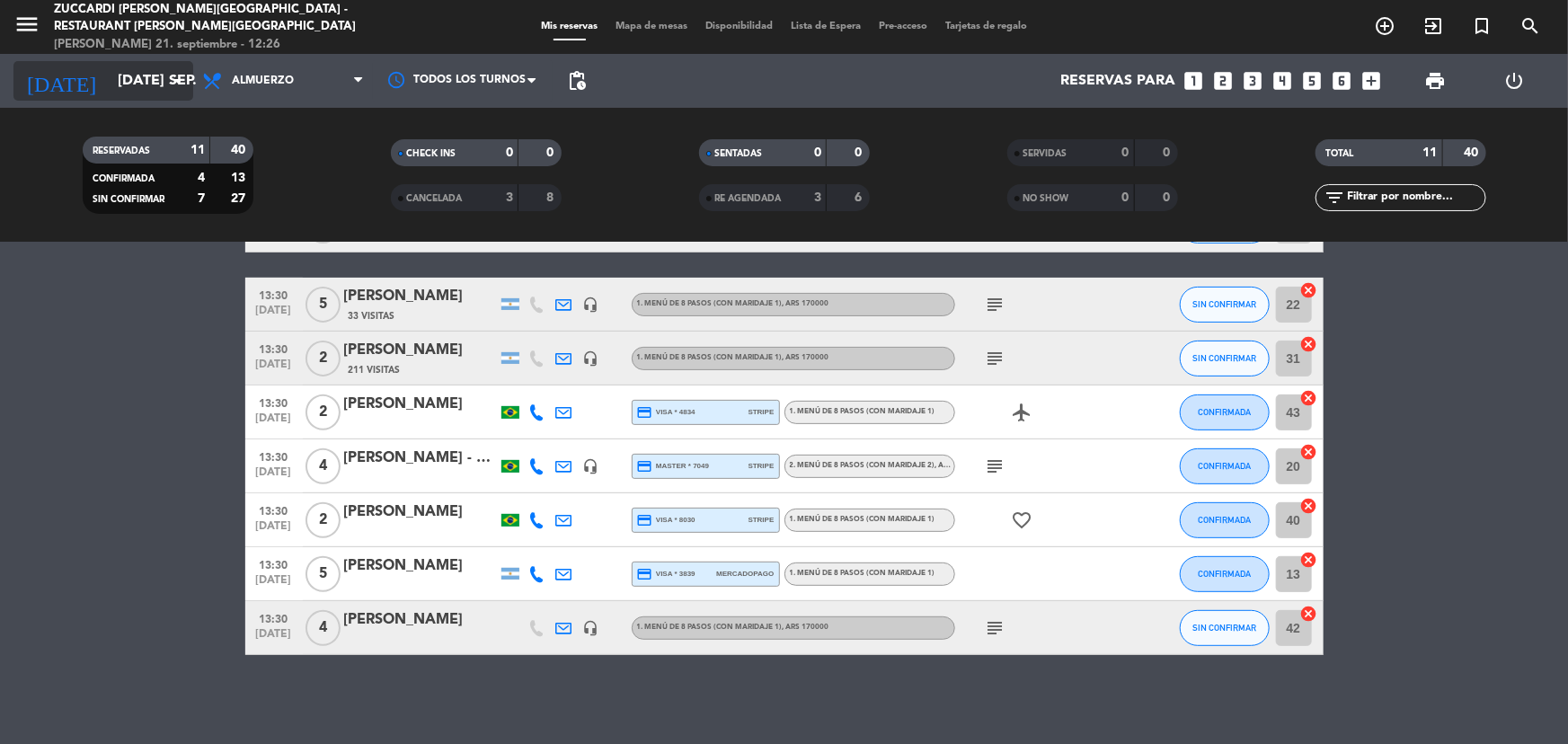
click at [109, 80] on input "[DATE] sep." at bounding box center [203, 80] width 189 height 35
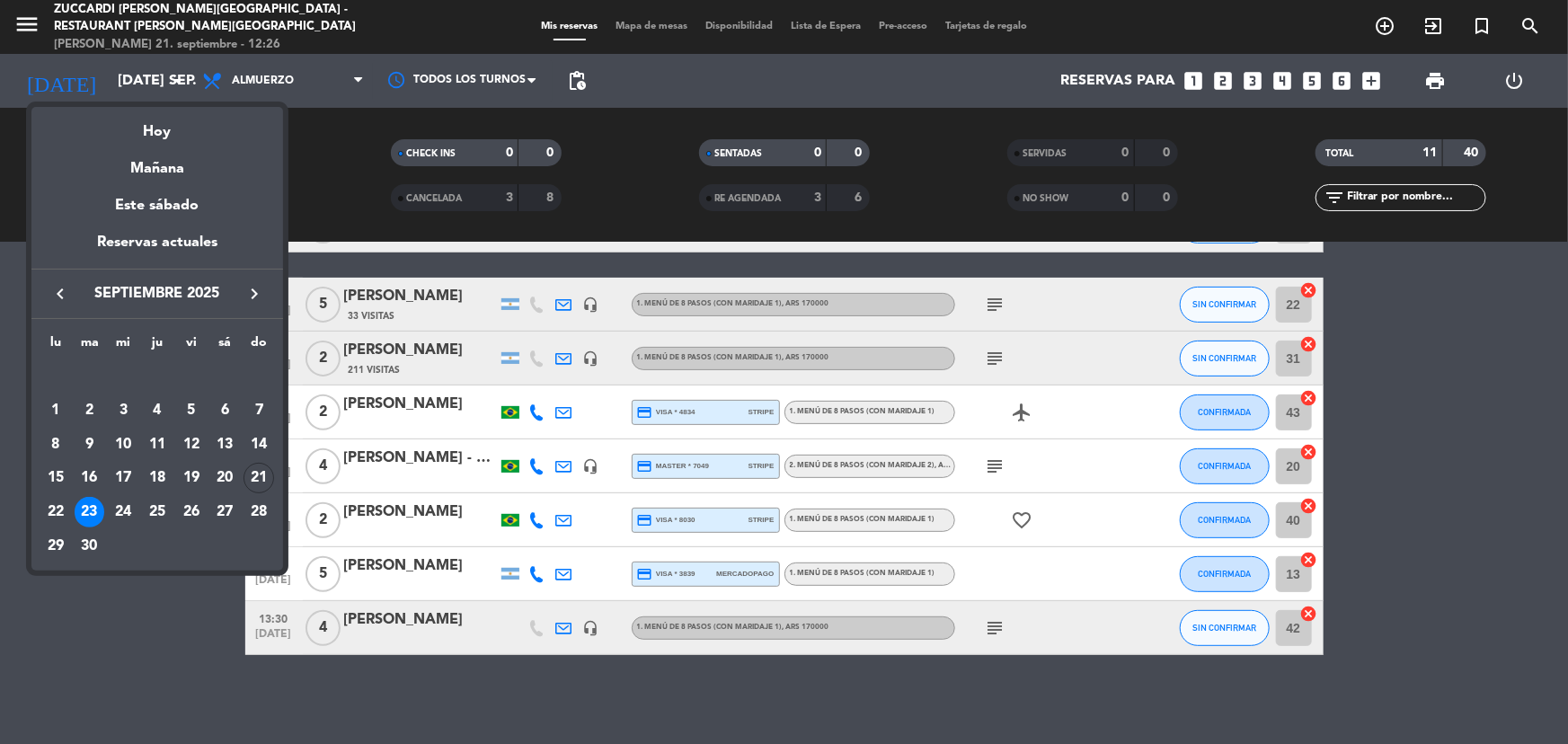
click at [318, 161] on div at bounding box center [784, 372] width 1568 height 744
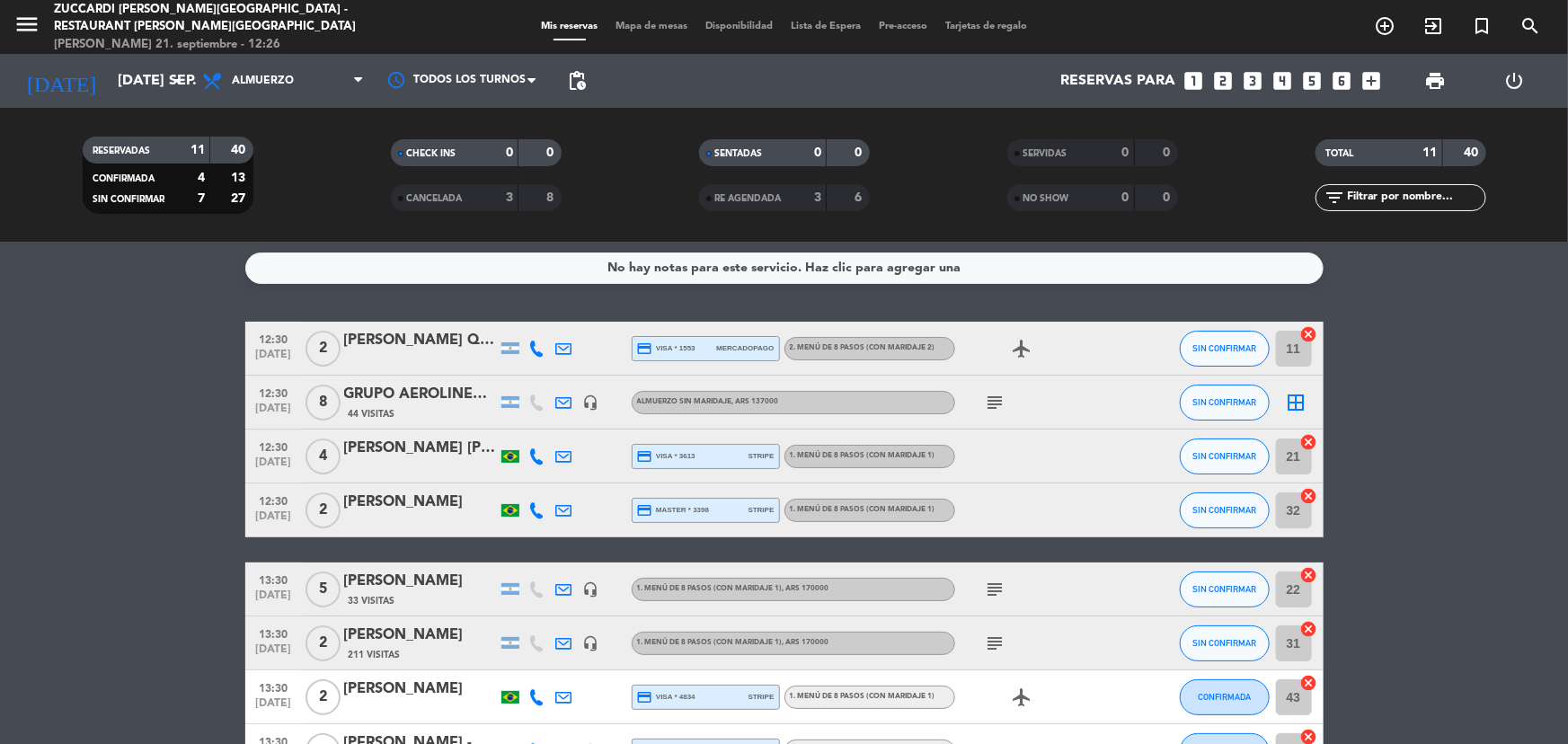
scroll to position [0, 0]
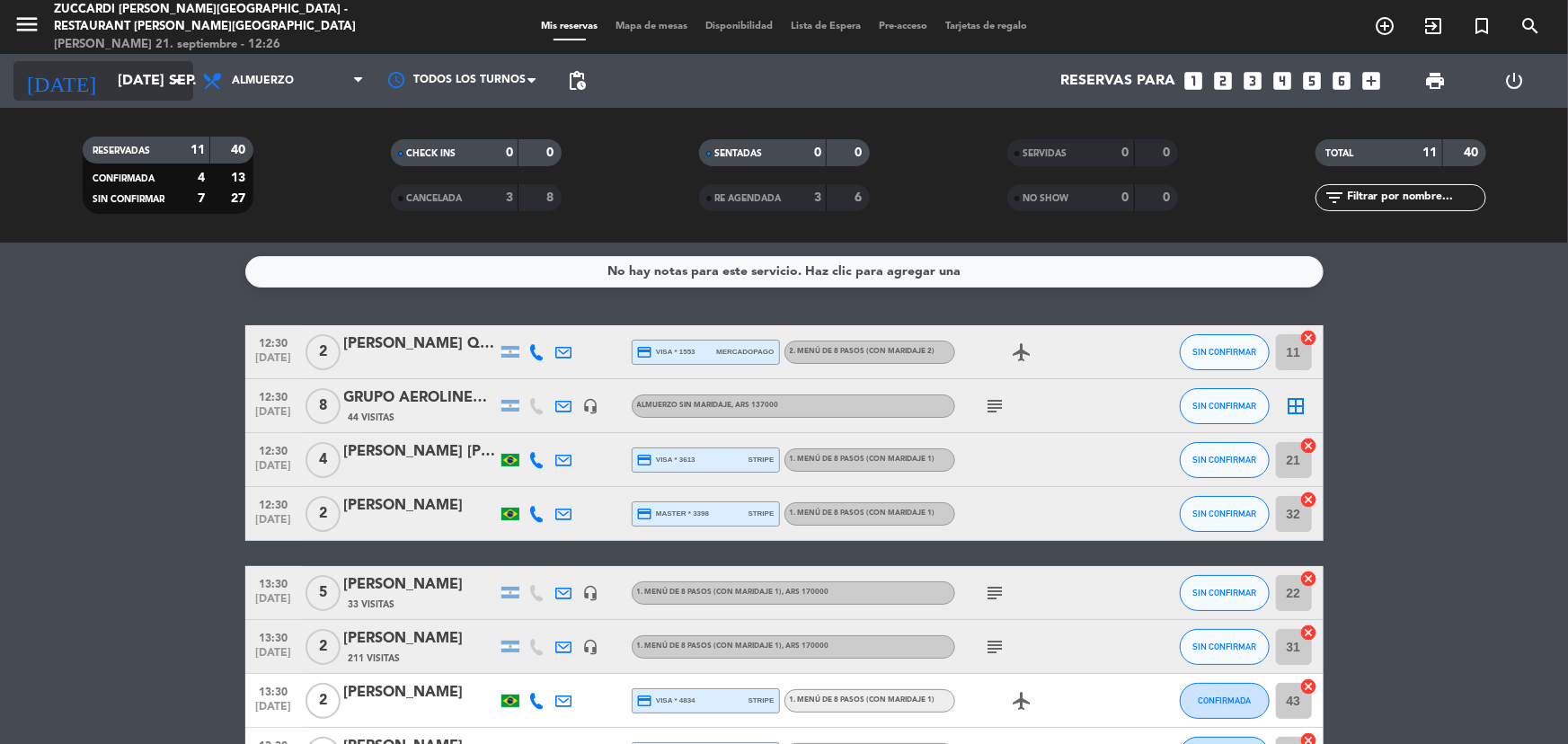
click at [139, 80] on input "[DATE] sep." at bounding box center [203, 80] width 189 height 35
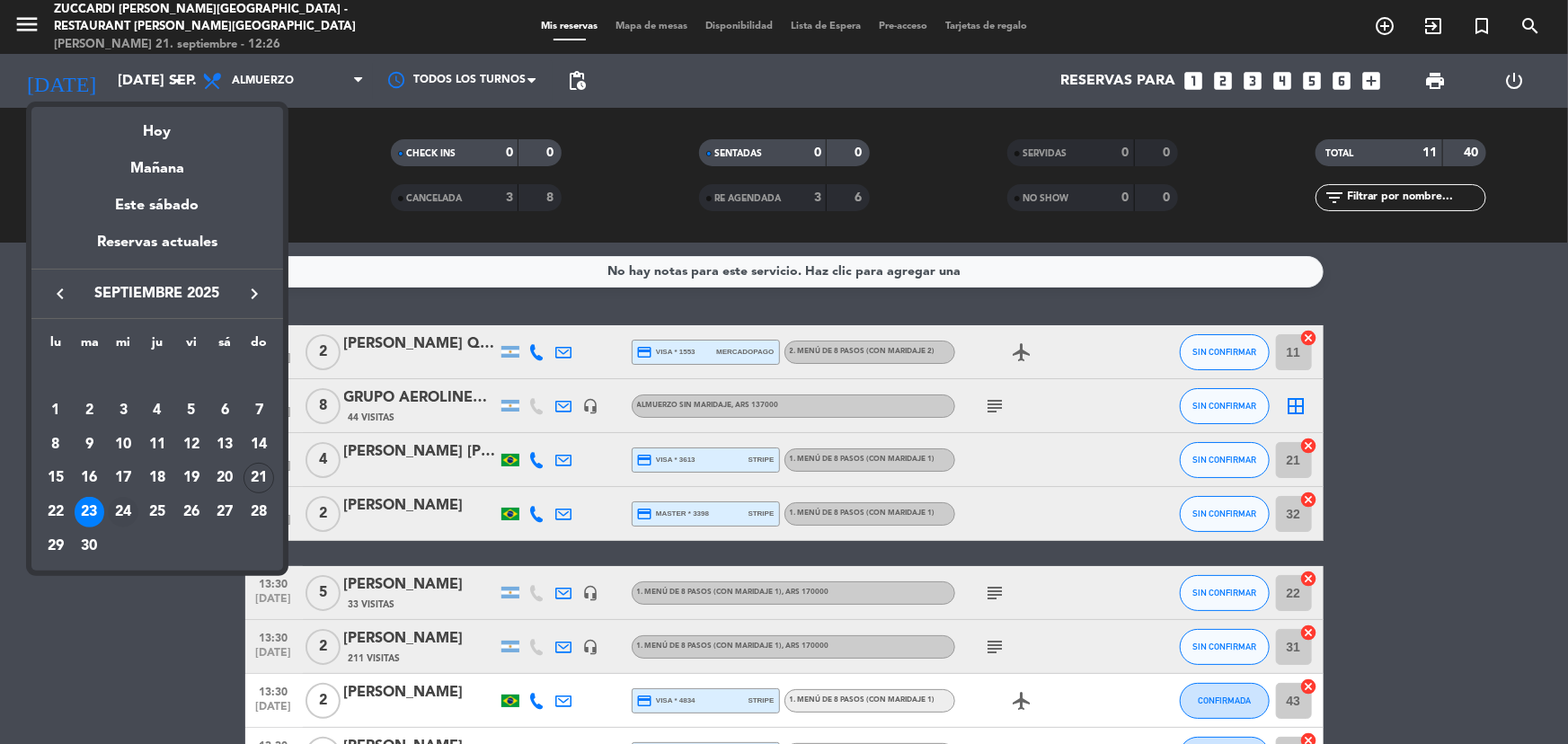
click at [118, 505] on div "24" at bounding box center [123, 512] width 30 height 30
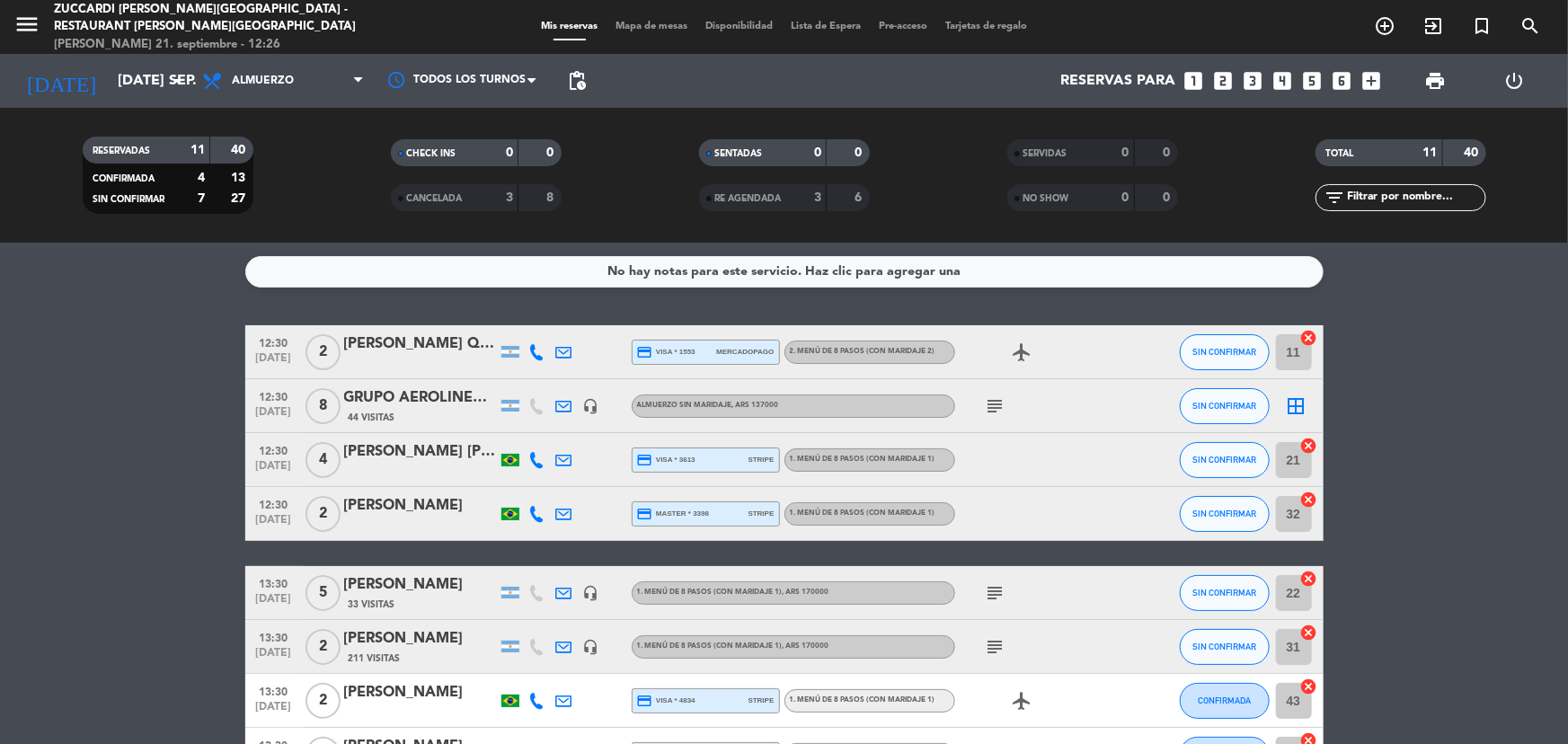
type input "mié. [DATE]"
